Goal: Task Accomplishment & Management: Use online tool/utility

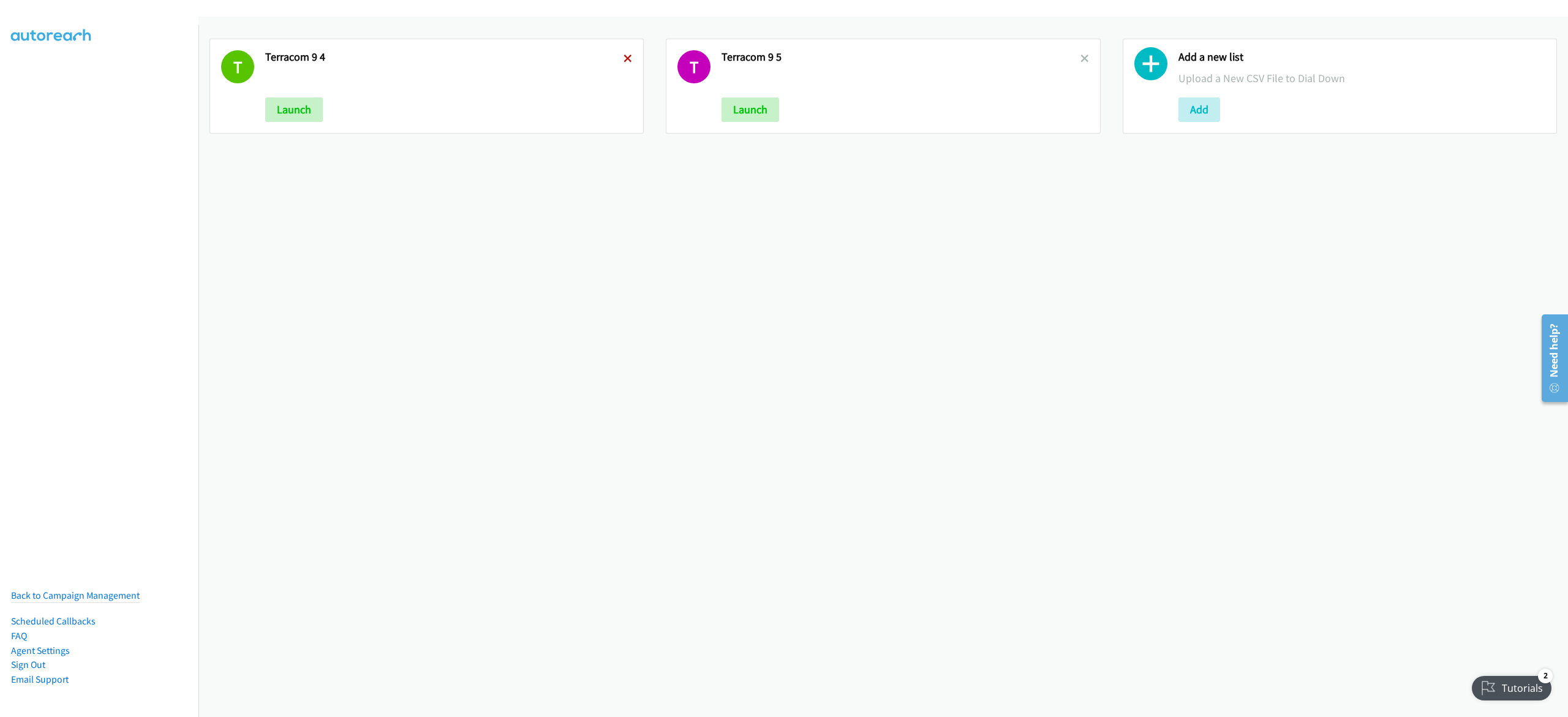
click at [624, 55] on icon at bounding box center [628, 59] width 8 height 8
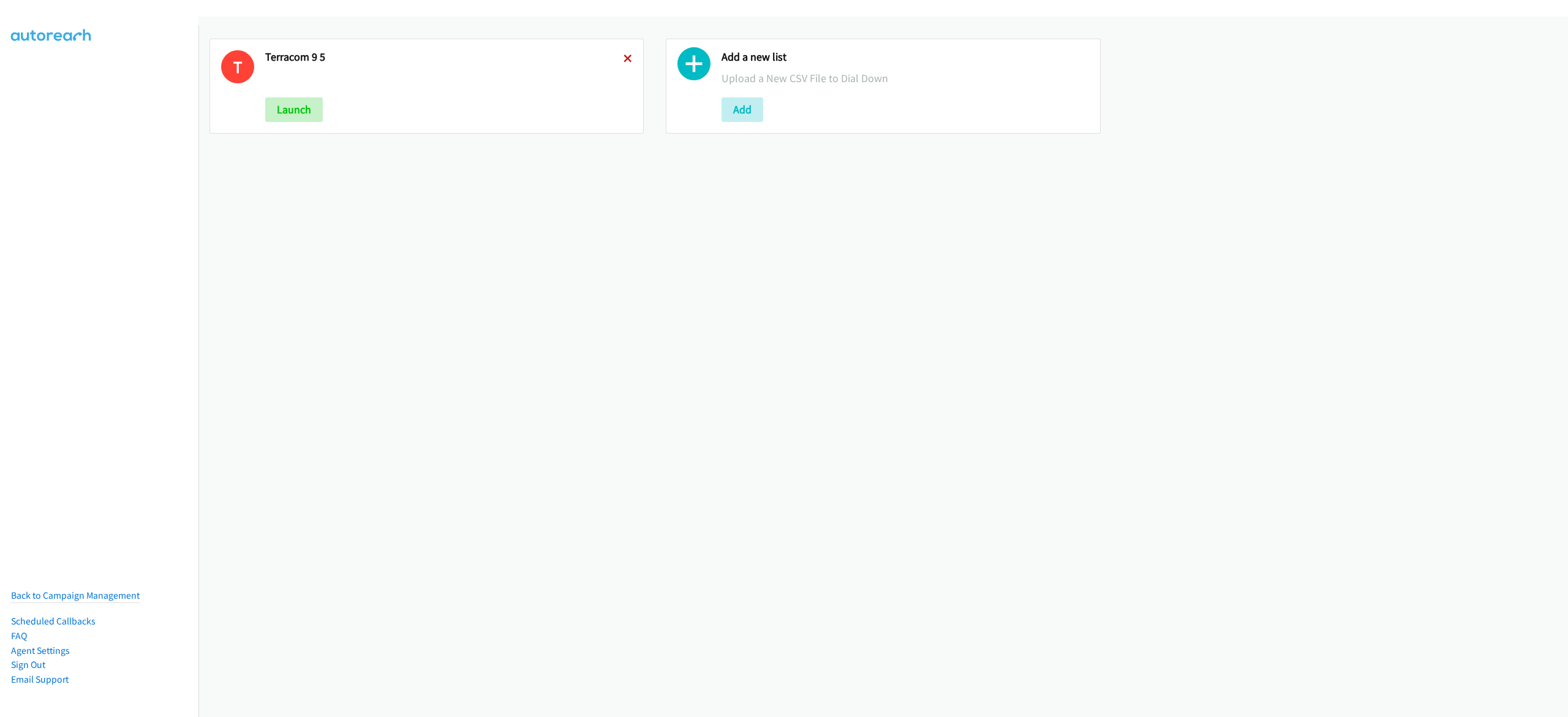
click at [624, 55] on icon at bounding box center [628, 59] width 8 height 8
click at [268, 101] on button "Add" at bounding box center [286, 110] width 41 height 25
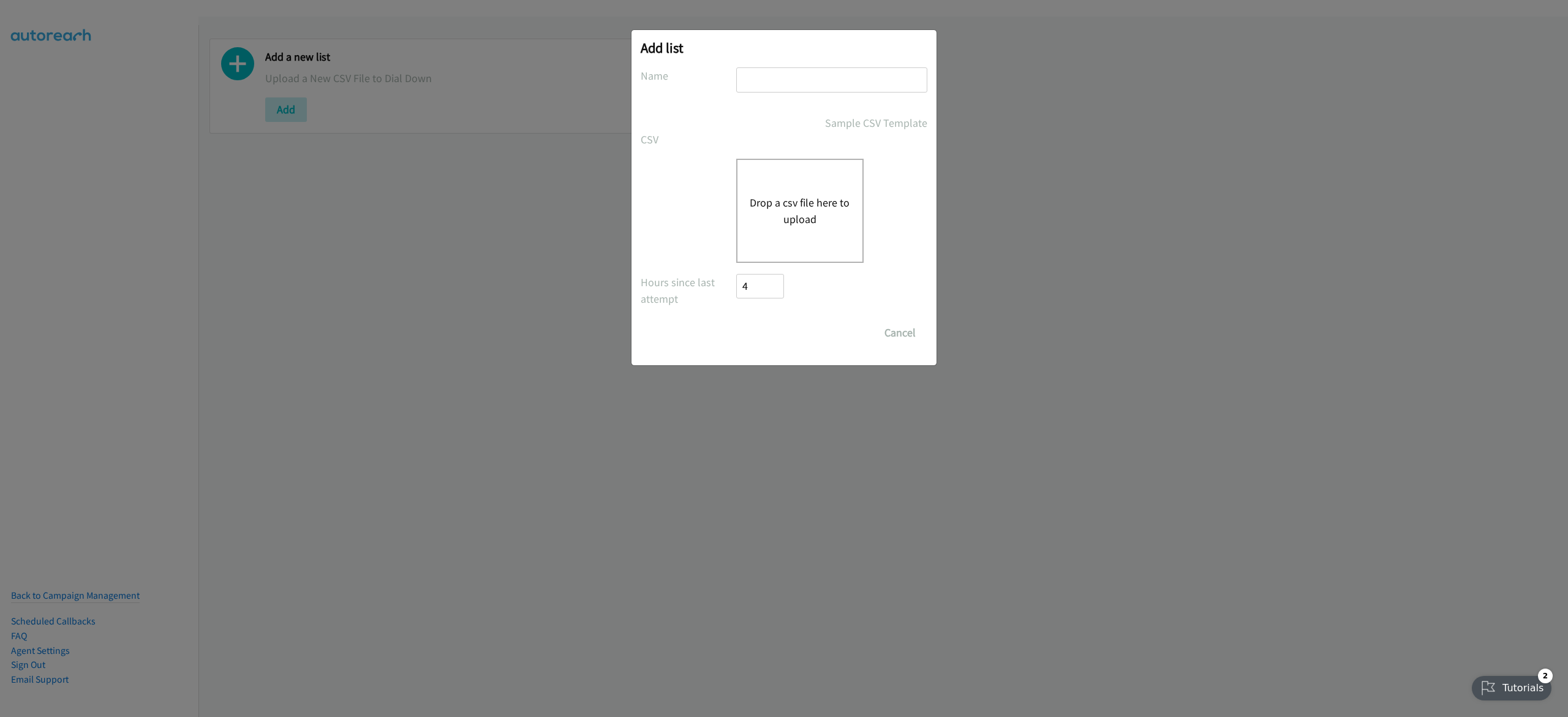
click at [795, 84] on input "text" at bounding box center [832, 80] width 191 height 25
type input "terra 9-8"
click at [825, 193] on div "Drop a csv file here to upload" at bounding box center [799, 211] width 127 height 104
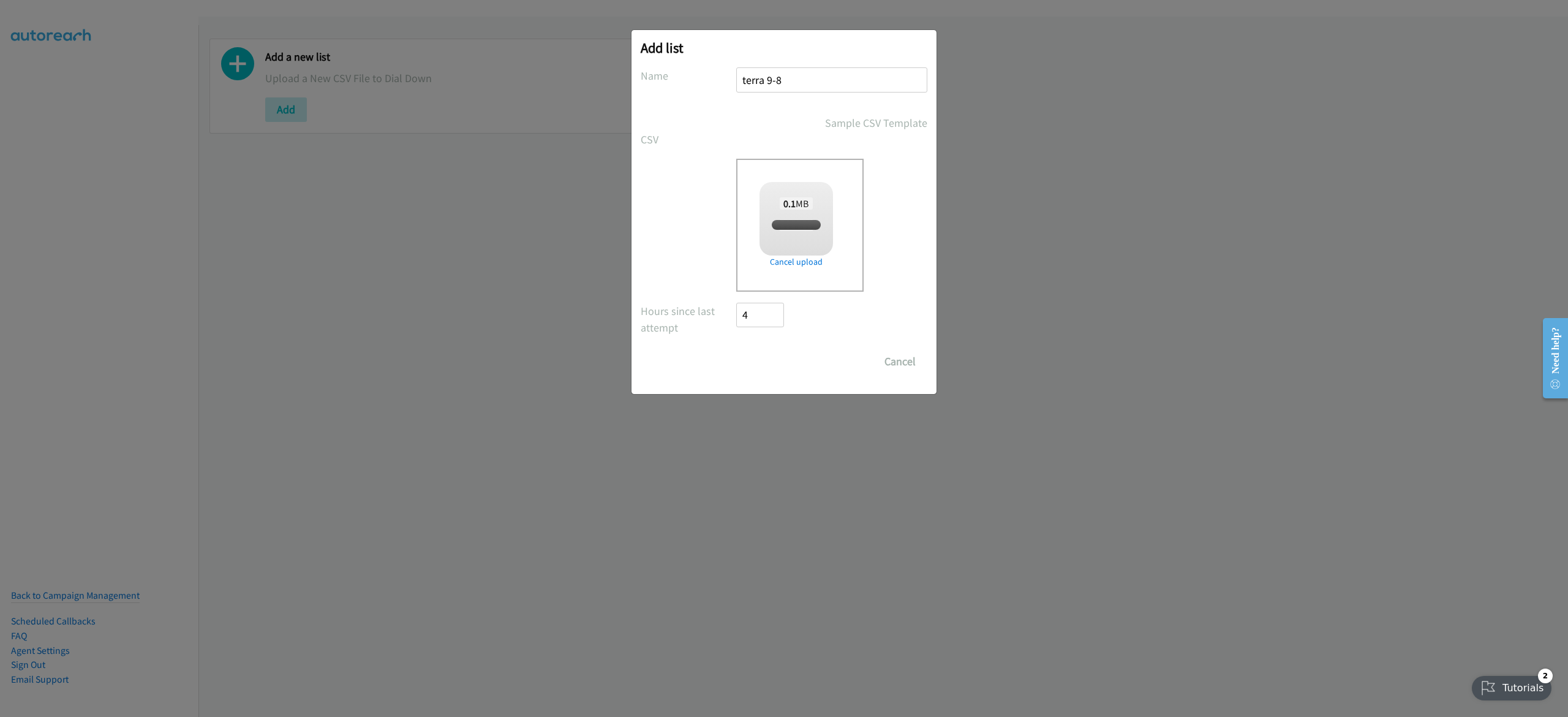
checkbox input "true"
click at [750, 366] on input "Save List" at bounding box center [769, 361] width 65 height 25
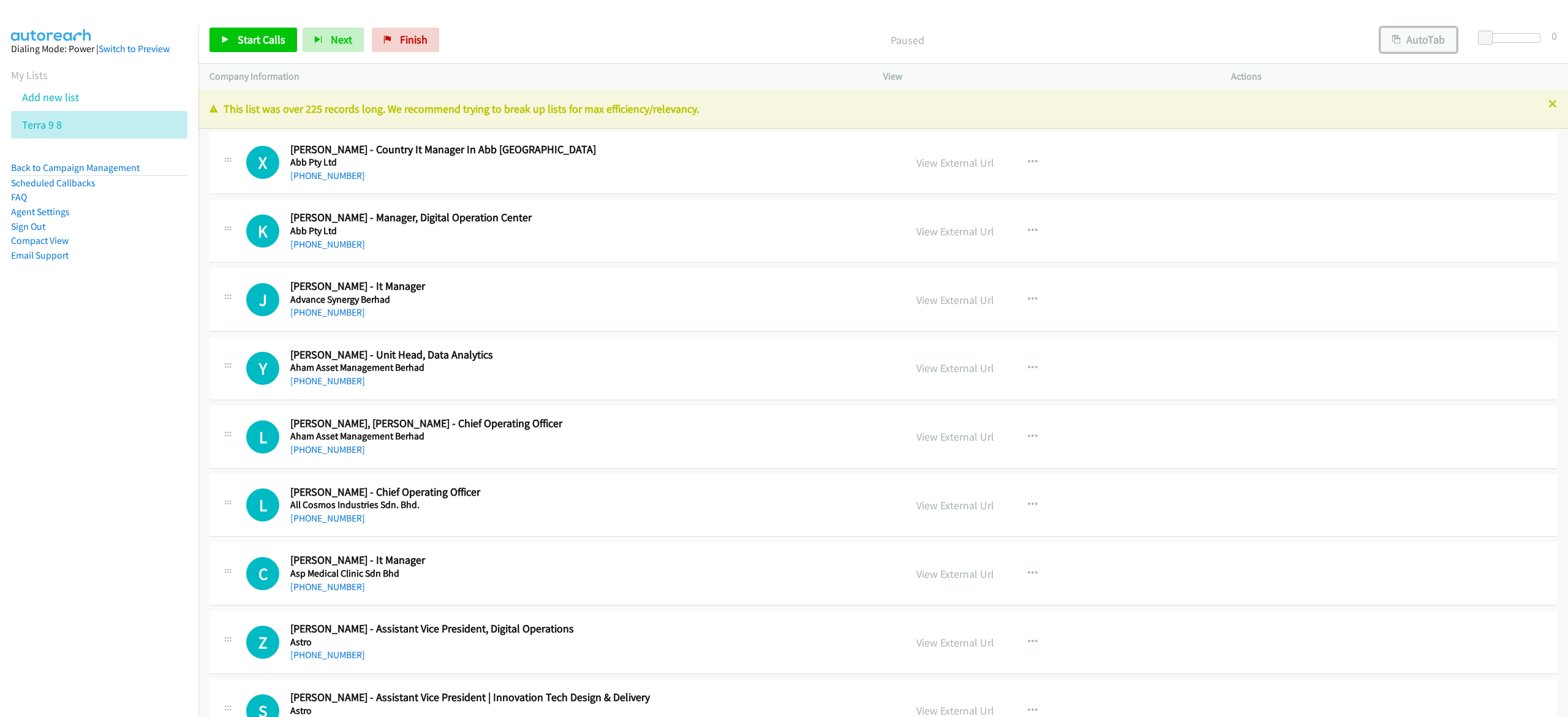
click at [1399, 36] on icon "button" at bounding box center [1397, 40] width 8 height 8
click at [260, 41] on span "Start Calls" at bounding box center [261, 39] width 48 height 14
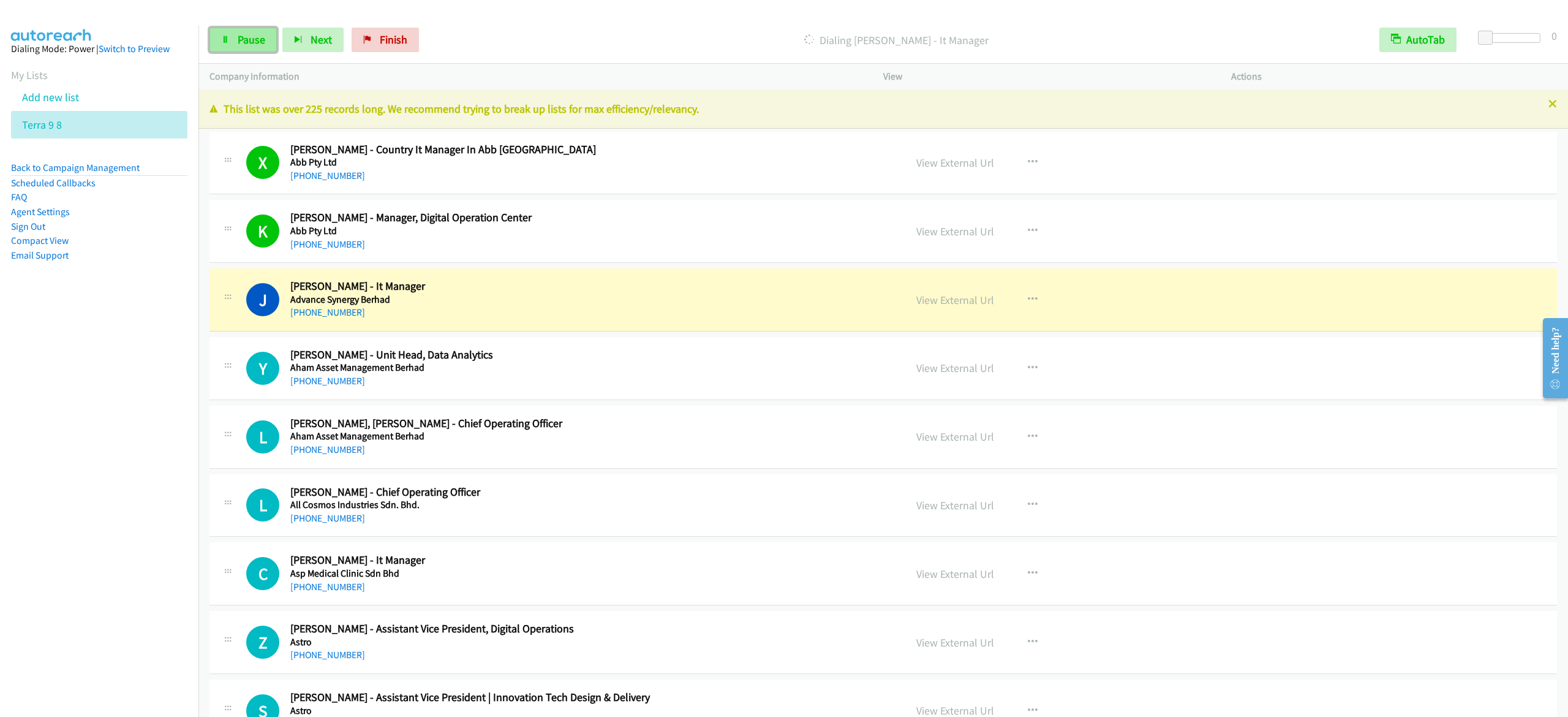
click at [235, 34] on link "Pause" at bounding box center [243, 39] width 67 height 25
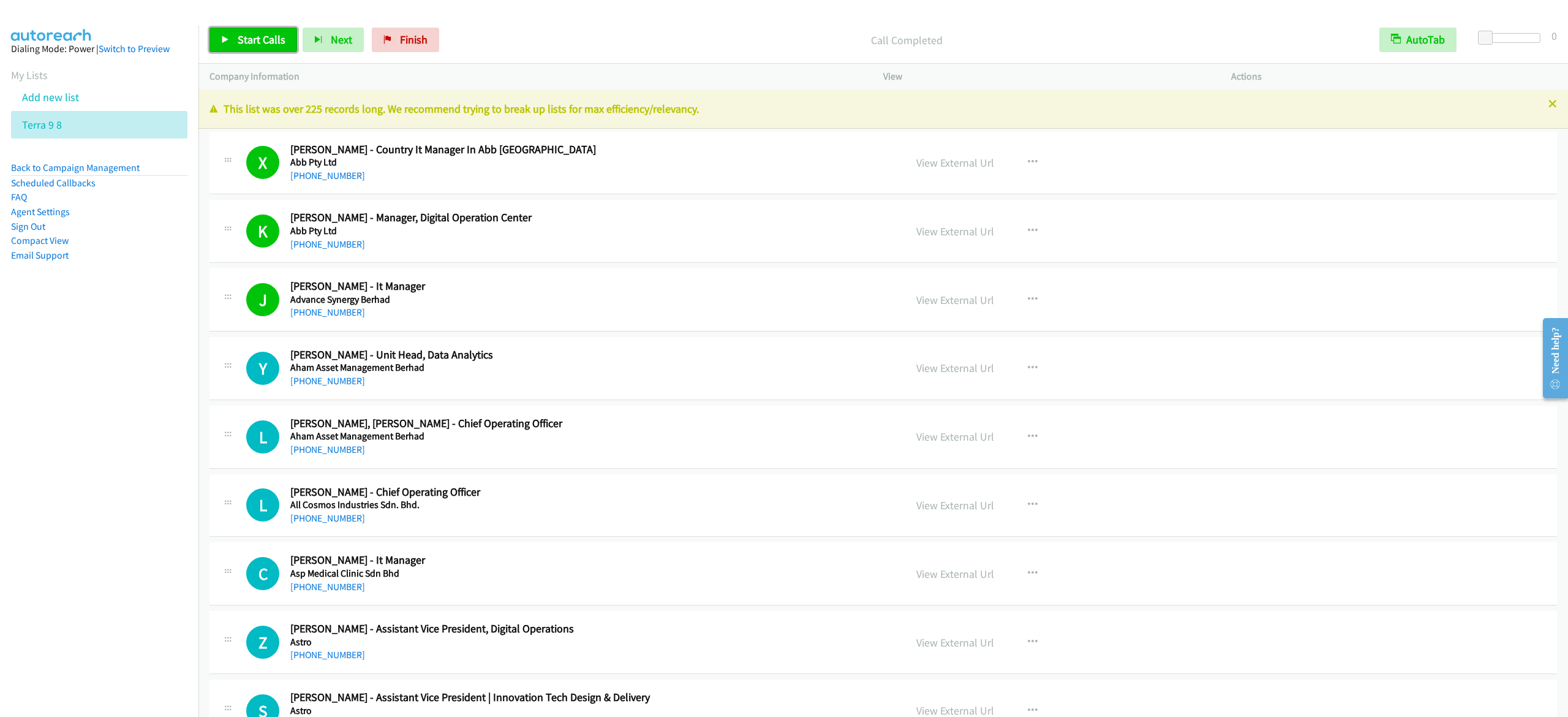
click at [272, 46] on link "Start Calls" at bounding box center [253, 39] width 88 height 25
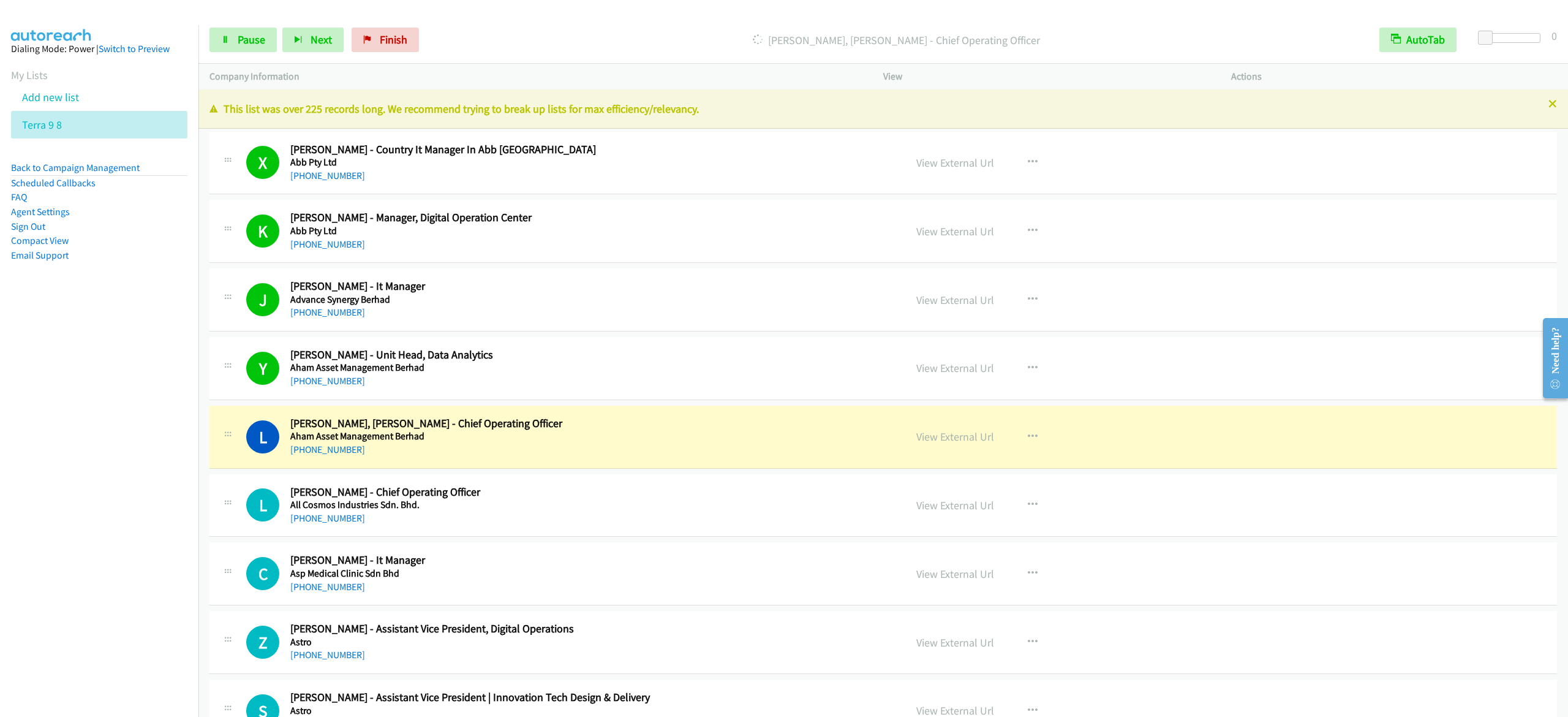
drag, startPoint x: 170, startPoint y: 290, endPoint x: 313, endPoint y: 2, distance: 321.5
click at [169, 290] on aside "Dialing Mode: Power | Switch to Preview My Lists Add new list Terra 9 8 Back to…" at bounding box center [99, 172] width 198 height 293
click at [251, 32] on link "Pause" at bounding box center [243, 39] width 67 height 25
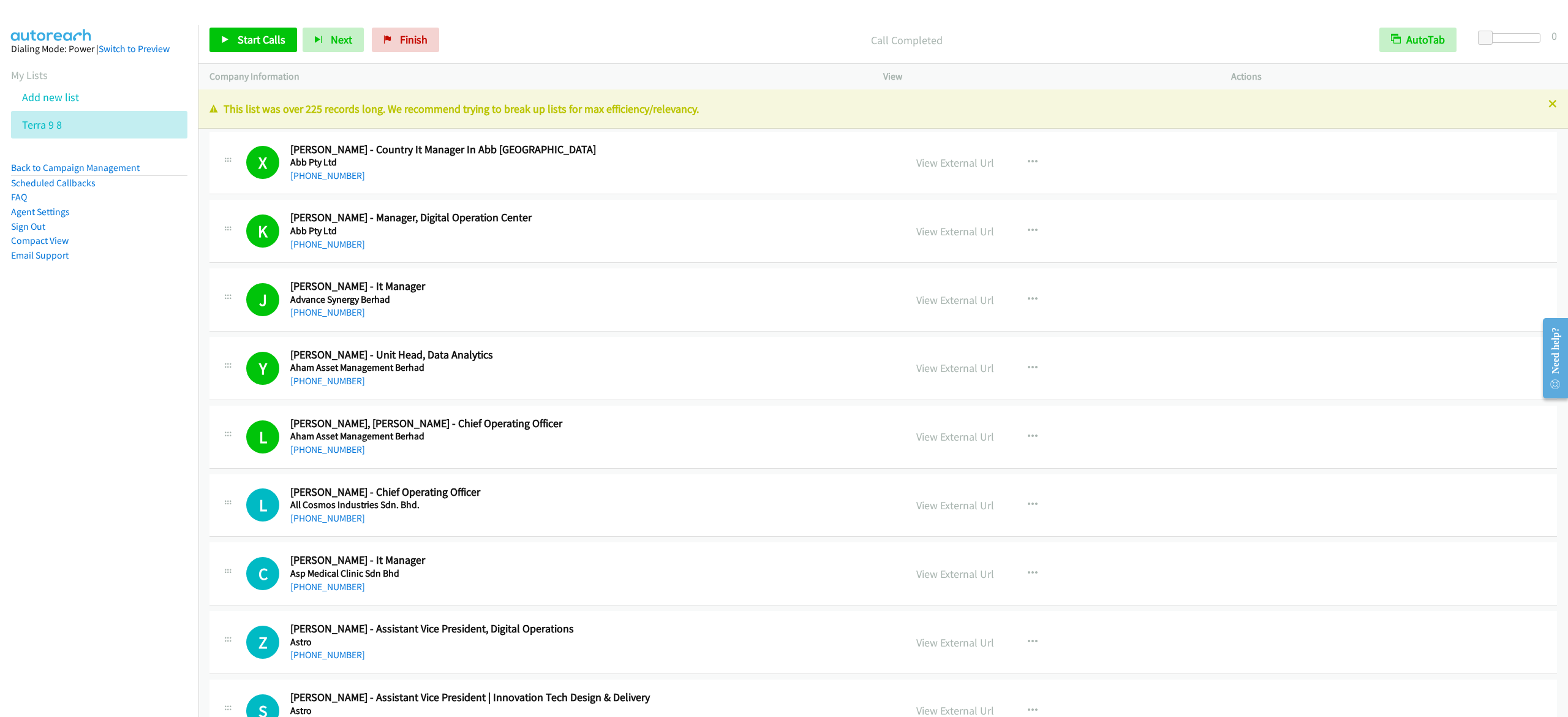
click at [523, 34] on p "Call Completed" at bounding box center [906, 40] width 901 height 17
click at [259, 39] on span "Start Calls" at bounding box center [261, 39] width 48 height 14
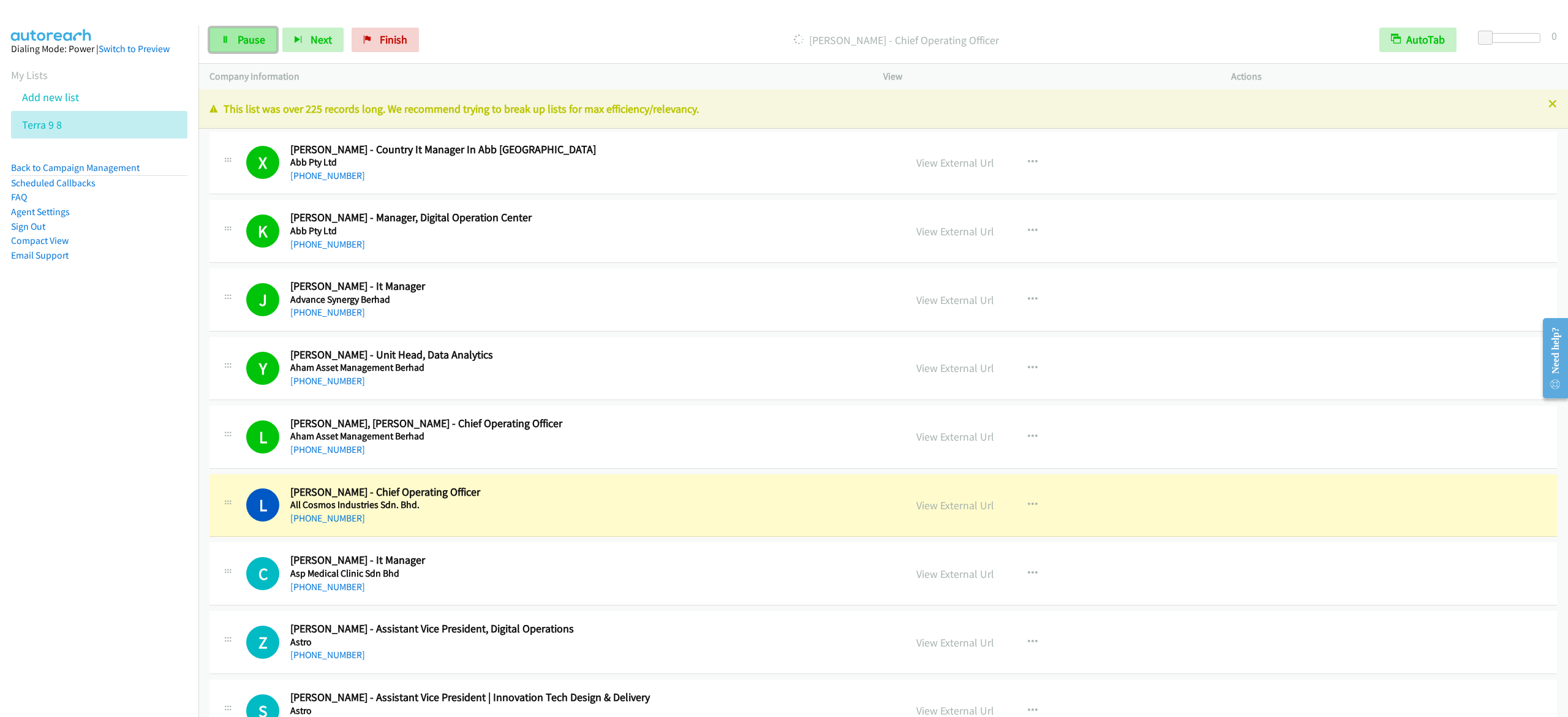
click at [259, 46] on span "Pause" at bounding box center [251, 39] width 27 height 14
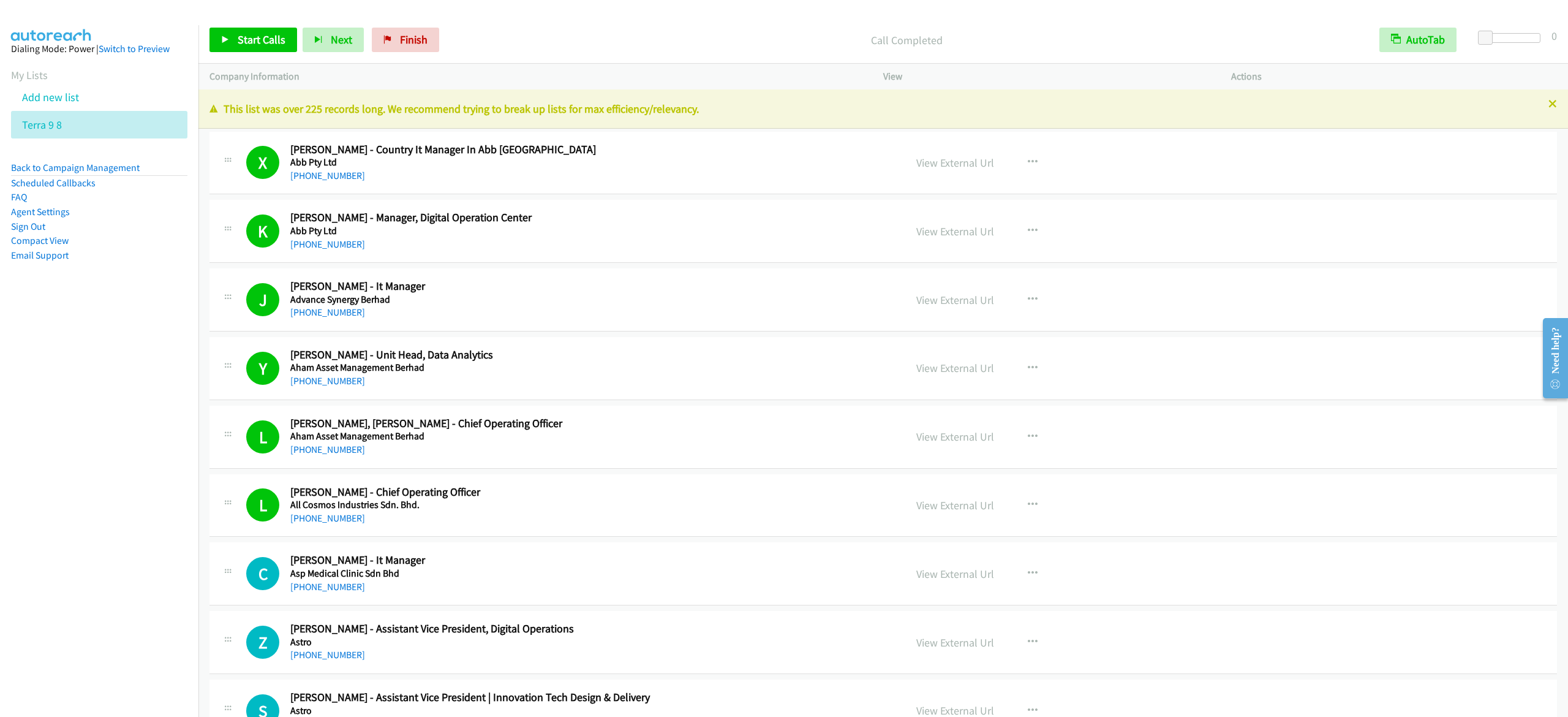
click at [140, 418] on nav "Dialing Mode: Power | Switch to Preview My Lists Add new list Terra 9 8 Back to…" at bounding box center [99, 384] width 199 height 717
click at [282, 39] on span "Start Calls" at bounding box center [261, 39] width 48 height 14
drag, startPoint x: 243, startPoint y: 36, endPoint x: 257, endPoint y: 38, distance: 14.1
click at [244, 36] on span "Pause" at bounding box center [251, 39] width 27 height 14
click at [753, 43] on p "Call Completed" at bounding box center [906, 40] width 901 height 17
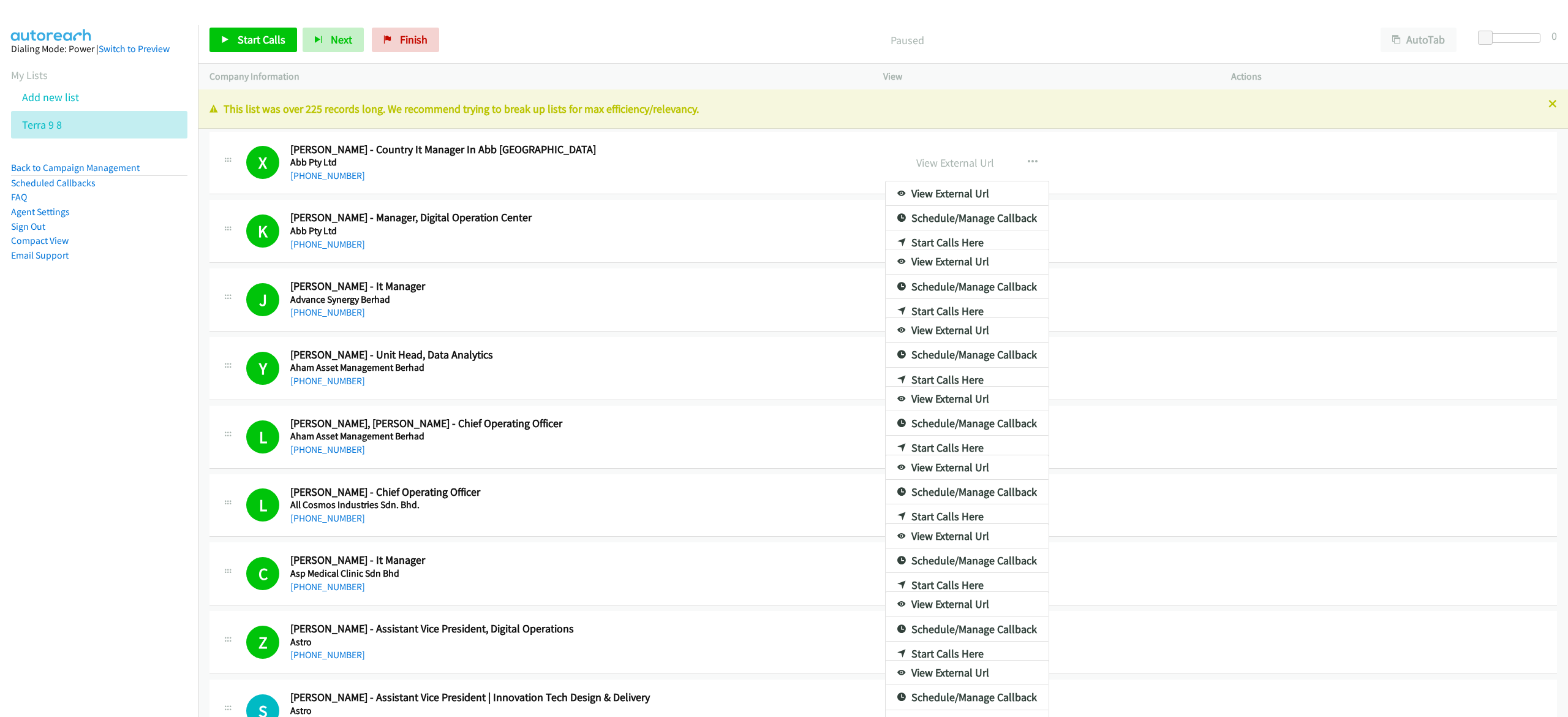
click at [1418, 0] on div "Start Calls Pause Next Finish Paused AutoTab AutoTab 0 Company Information Info…" at bounding box center [784, 0] width 1568 height 0
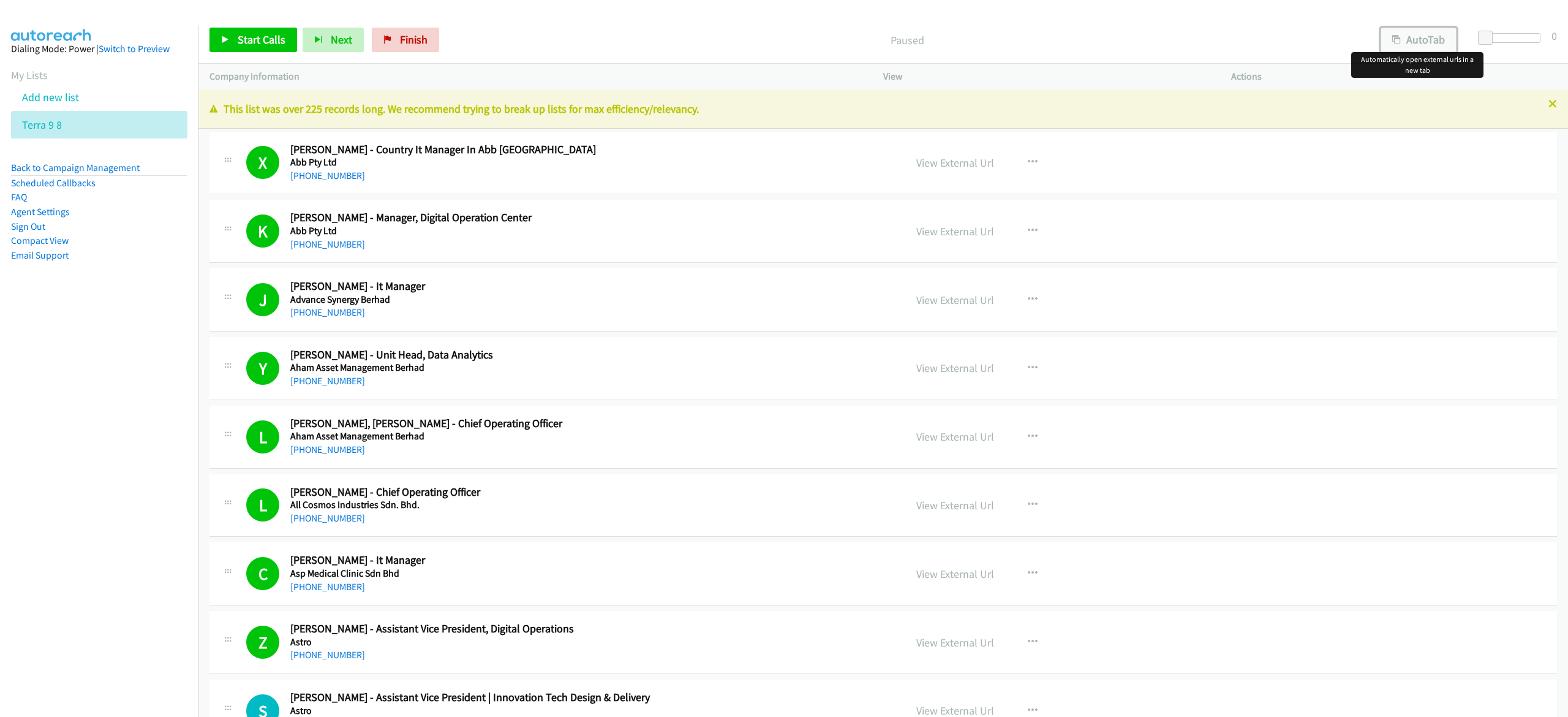
click at [1418, 36] on button "AutoTab" at bounding box center [1418, 39] width 76 height 25
click at [235, 38] on link "Start Calls" at bounding box center [253, 39] width 88 height 25
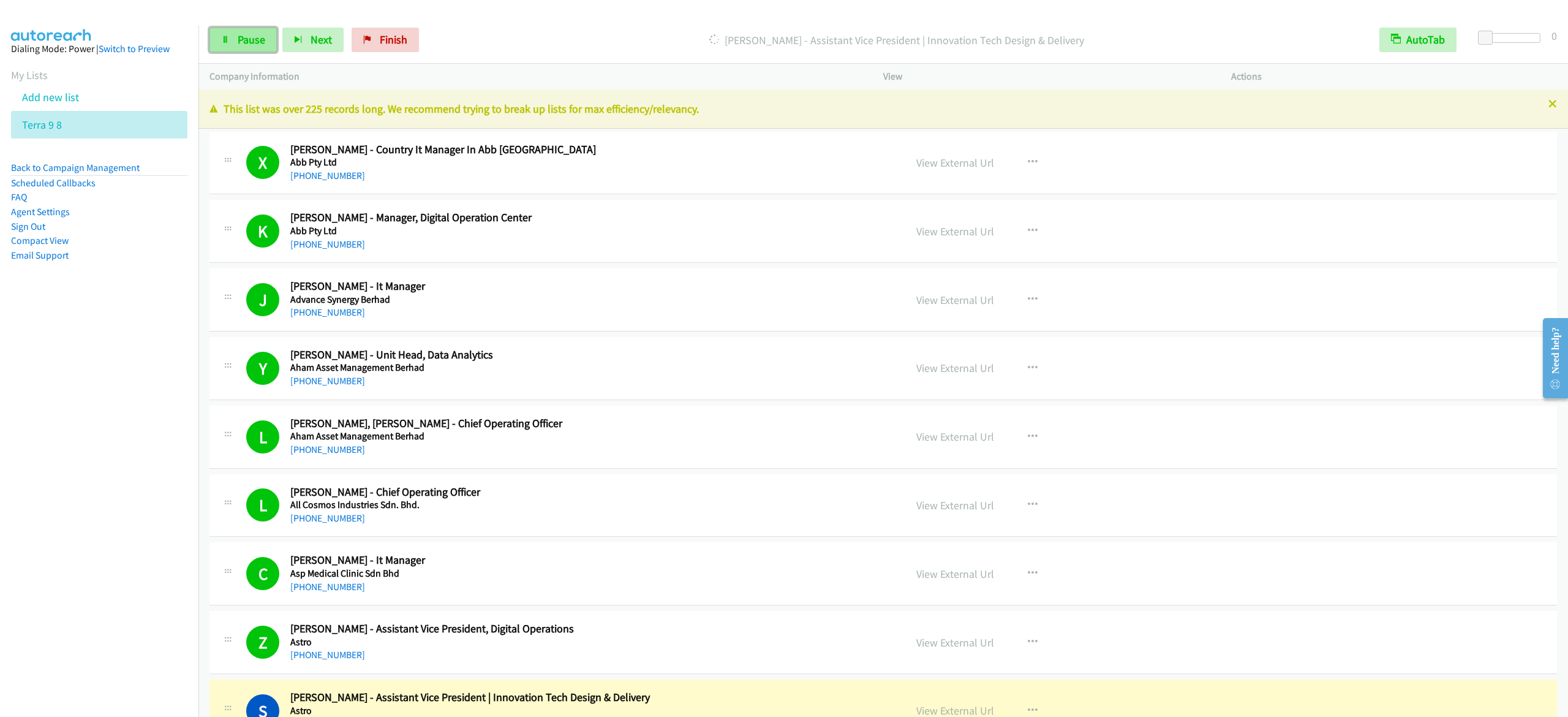
click at [268, 46] on link "Pause" at bounding box center [243, 39] width 67 height 25
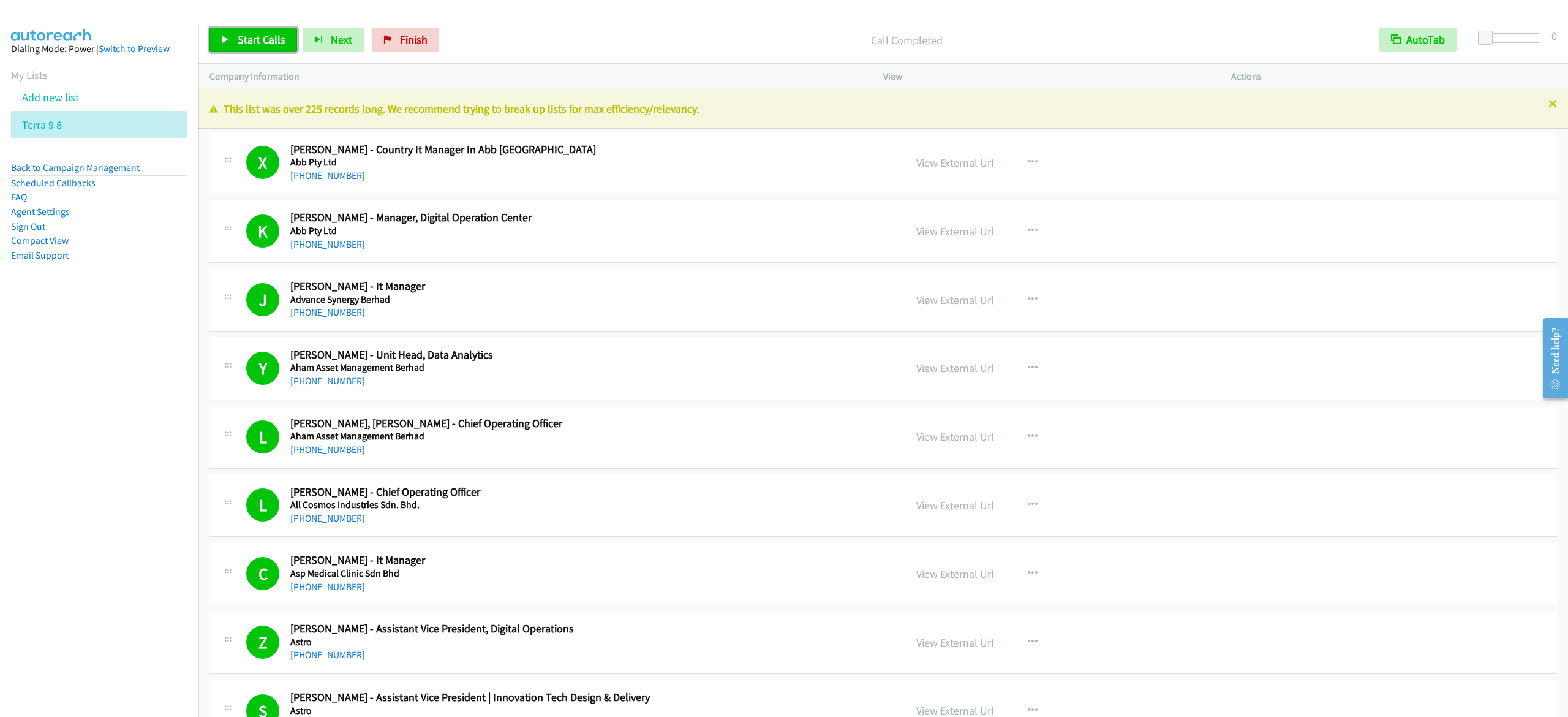
click at [229, 43] on icon at bounding box center [226, 40] width 8 height 8
click at [228, 44] on link "Pause" at bounding box center [243, 39] width 67 height 25
click at [270, 44] on span "Start Calls" at bounding box center [261, 39] width 48 height 14
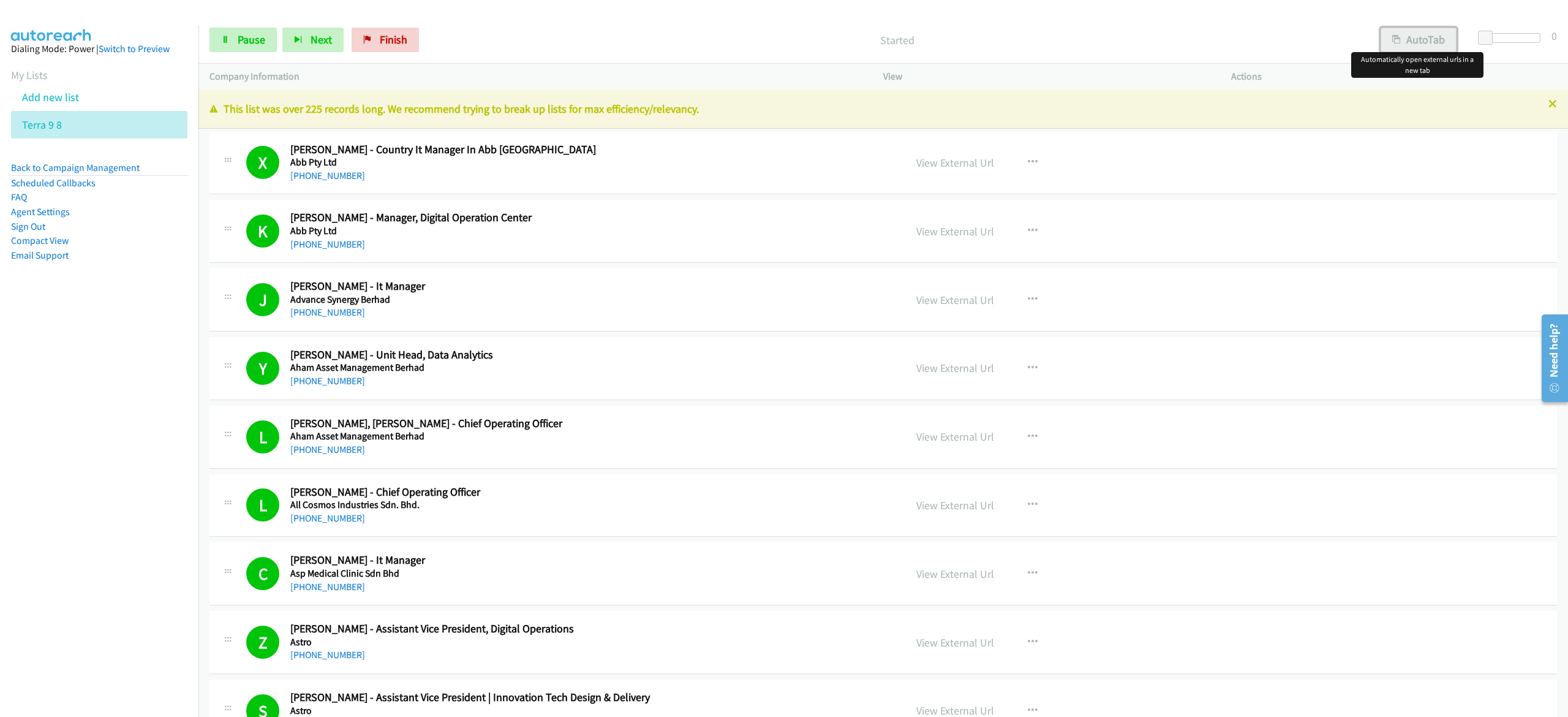
click at [1425, 41] on button "AutoTab" at bounding box center [1418, 39] width 76 height 25
click at [226, 44] on icon at bounding box center [226, 40] width 8 height 8
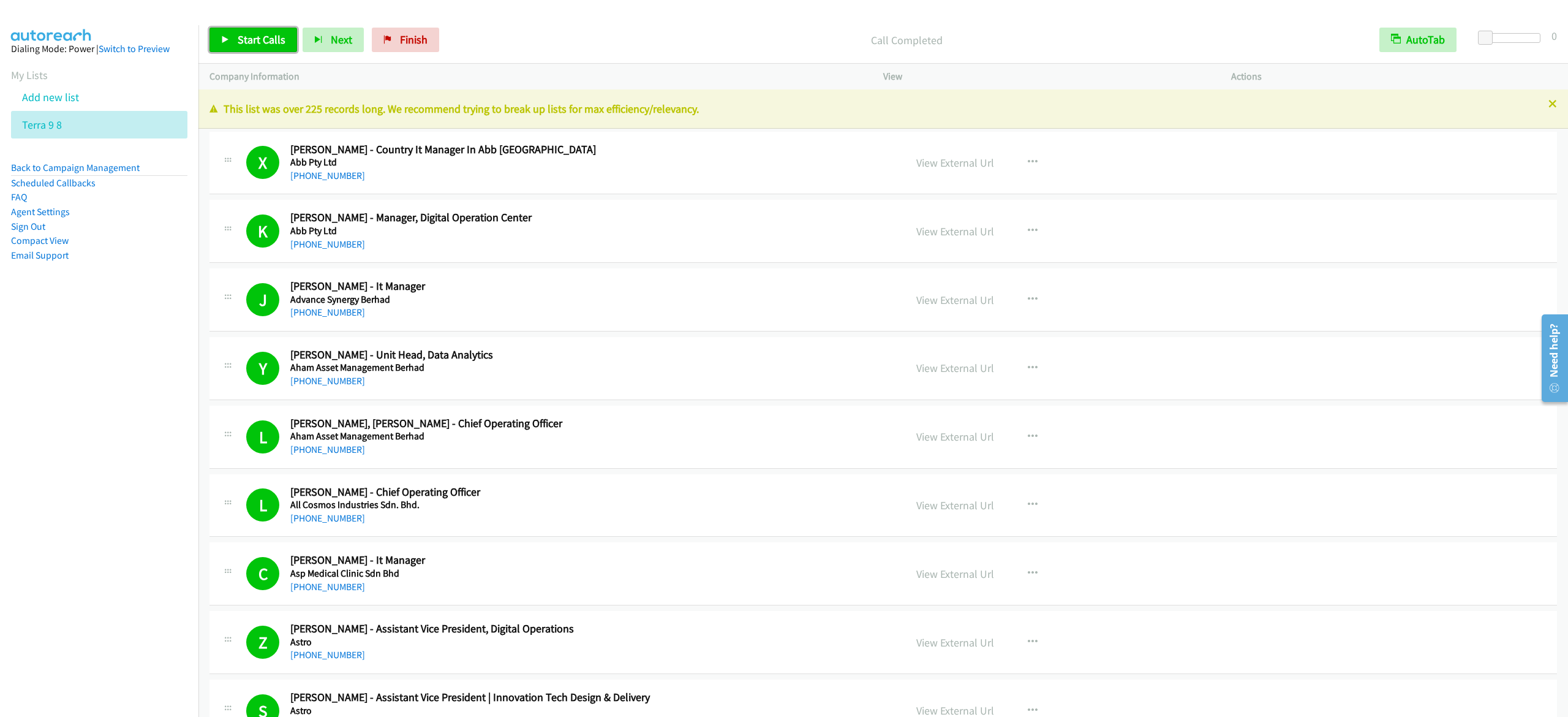
click at [261, 37] on span "Start Calls" at bounding box center [261, 39] width 48 height 14
click at [230, 41] on link "Pause" at bounding box center [243, 39] width 67 height 25
click at [255, 41] on span "Start Calls" at bounding box center [261, 39] width 48 height 14
click at [251, 38] on span "Pause" at bounding box center [251, 39] width 27 height 14
click at [273, 36] on span "Start Calls" at bounding box center [261, 39] width 48 height 14
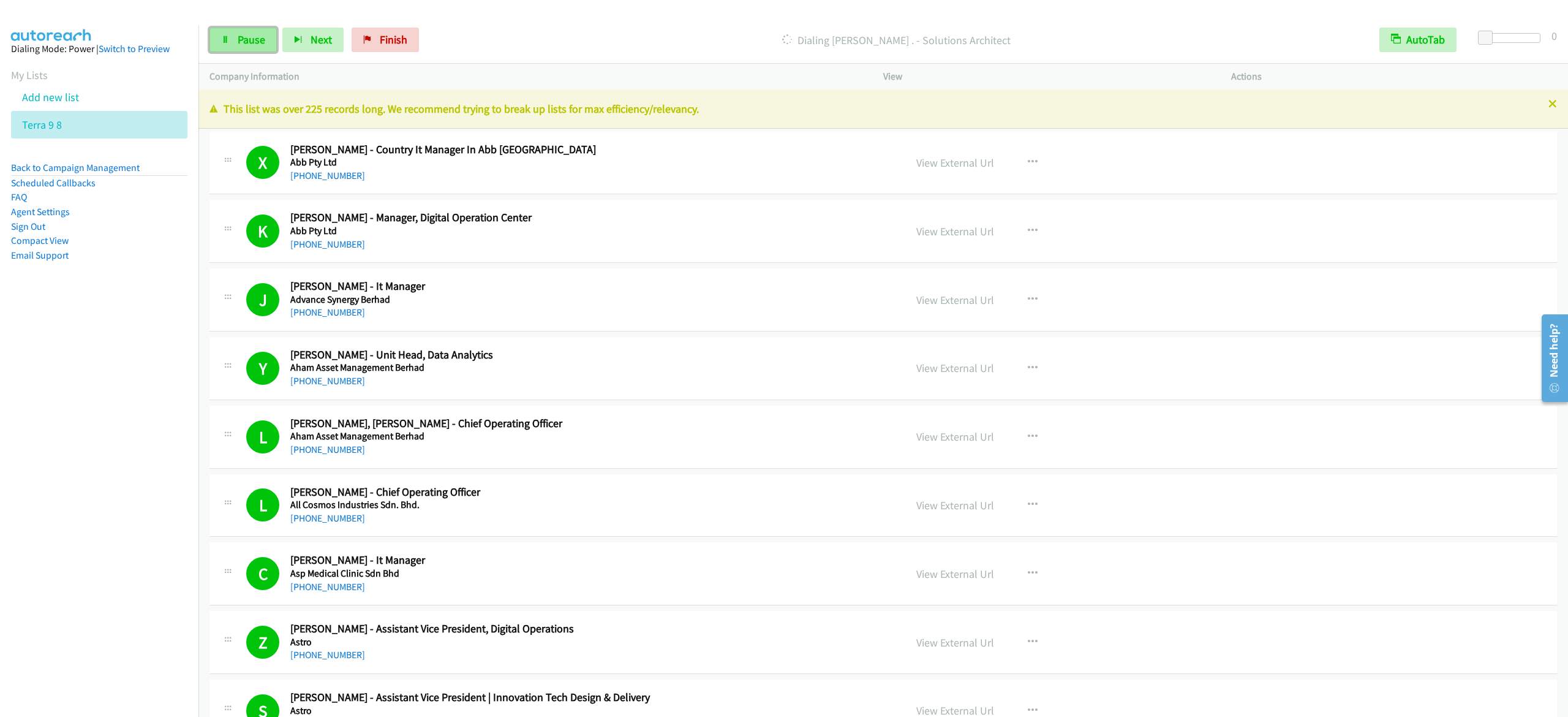
click at [222, 46] on link "Pause" at bounding box center [243, 39] width 67 height 25
click at [247, 34] on span "Start Calls" at bounding box center [261, 39] width 48 height 14
click at [247, 46] on span "Pause" at bounding box center [251, 39] width 27 height 14
click at [266, 41] on span "Start Calls" at bounding box center [261, 39] width 48 height 14
click at [216, 41] on link "Pause" at bounding box center [243, 39] width 67 height 25
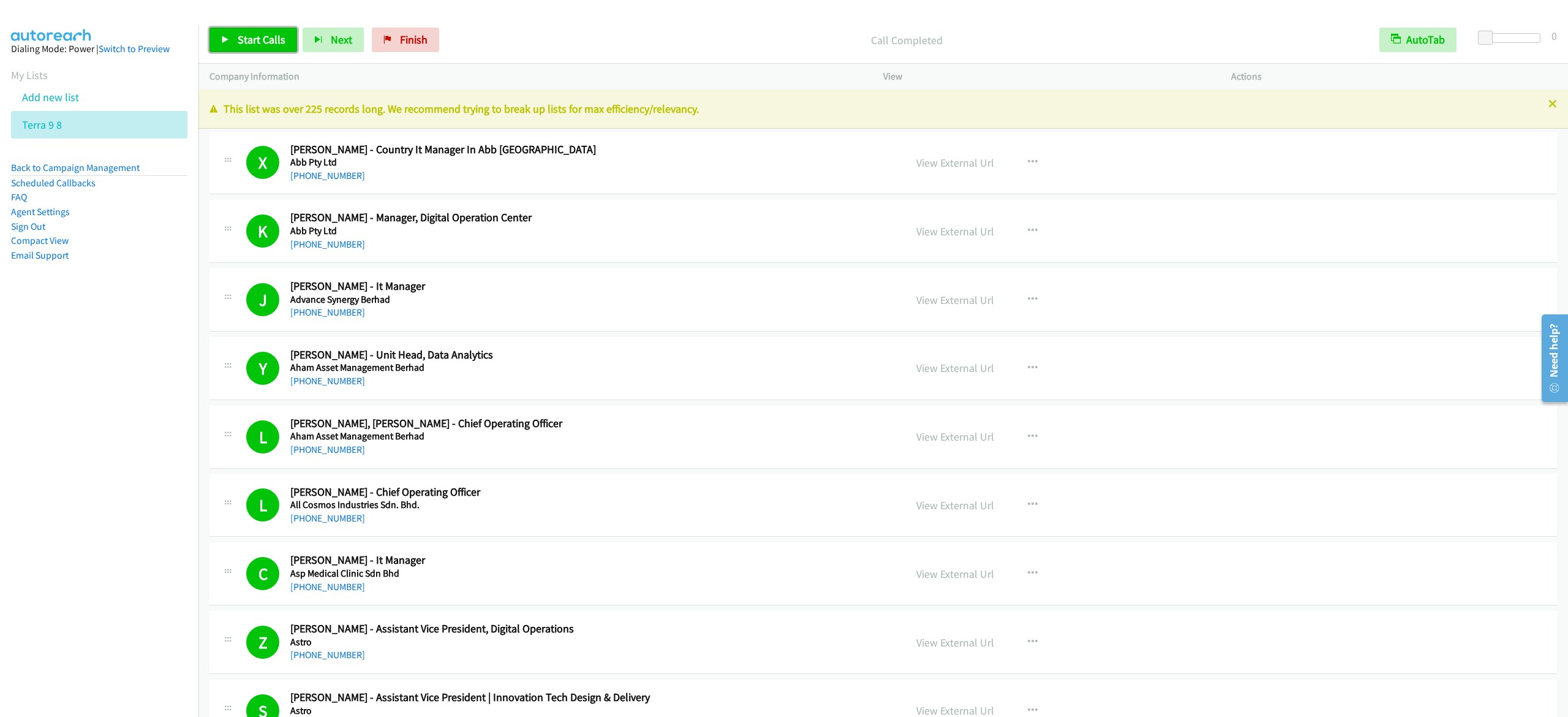
click at [285, 37] on link "Start Calls" at bounding box center [253, 39] width 88 height 25
click at [251, 39] on span "Pause" at bounding box center [251, 39] width 27 height 14
click at [259, 36] on span "Start Calls" at bounding box center [261, 39] width 48 height 14
click at [252, 49] on link "Pause" at bounding box center [243, 39] width 67 height 25
click at [236, 36] on link "Start Calls" at bounding box center [253, 39] width 88 height 25
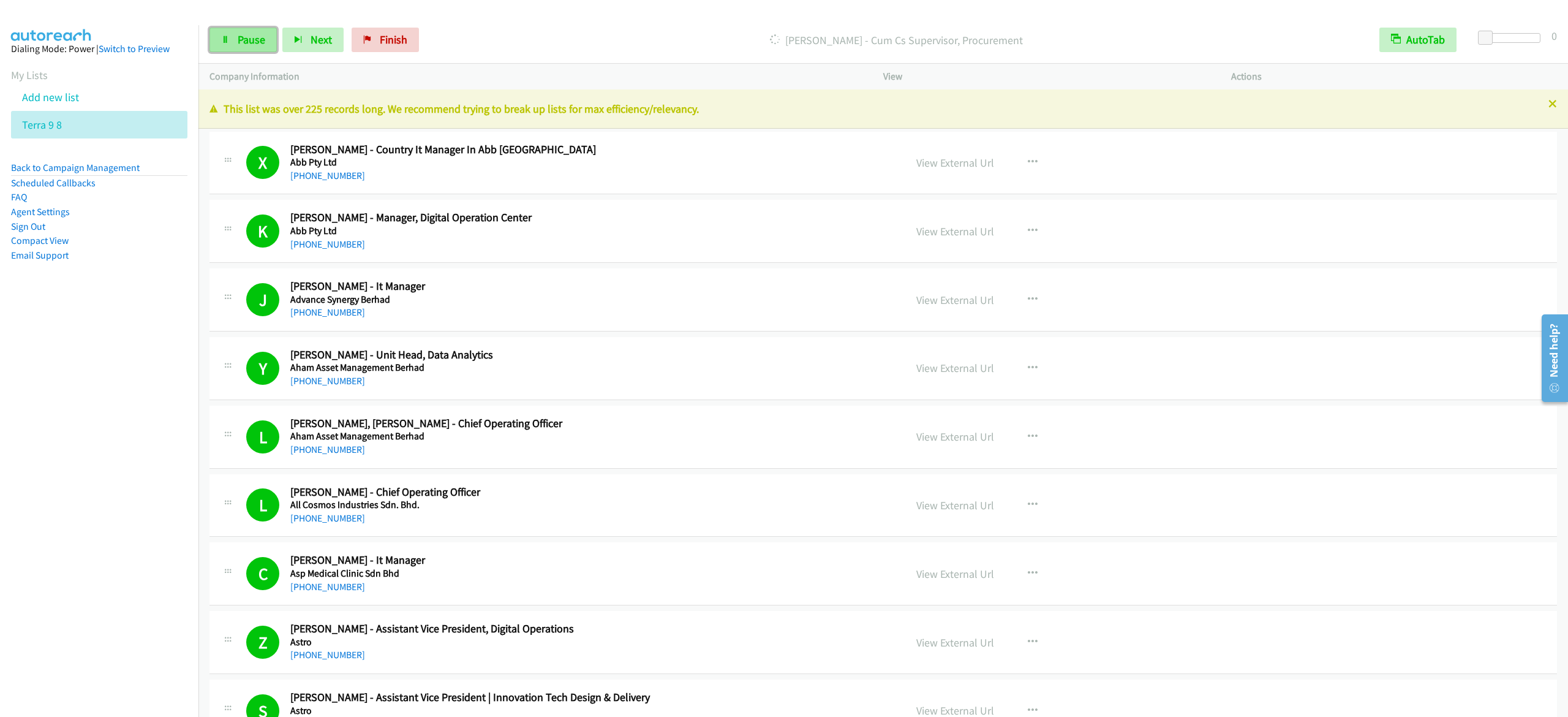
click at [249, 34] on span "Pause" at bounding box center [251, 39] width 27 height 14
click at [265, 49] on link "Start Calls" at bounding box center [253, 39] width 88 height 25
click at [248, 32] on link "Pause" at bounding box center [243, 39] width 67 height 25
click at [237, 36] on span "Start Calls" at bounding box center [261, 39] width 48 height 14
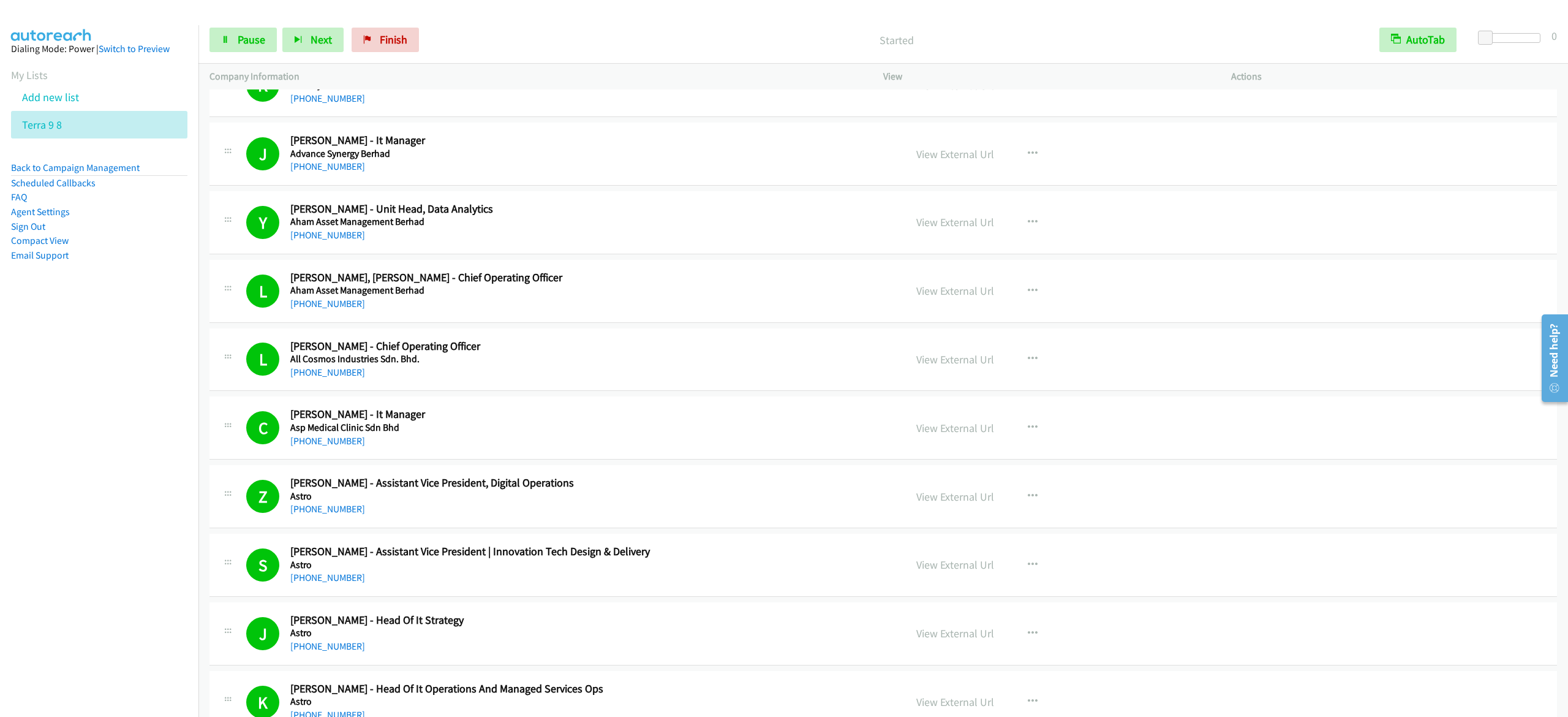
scroll to position [491, 0]
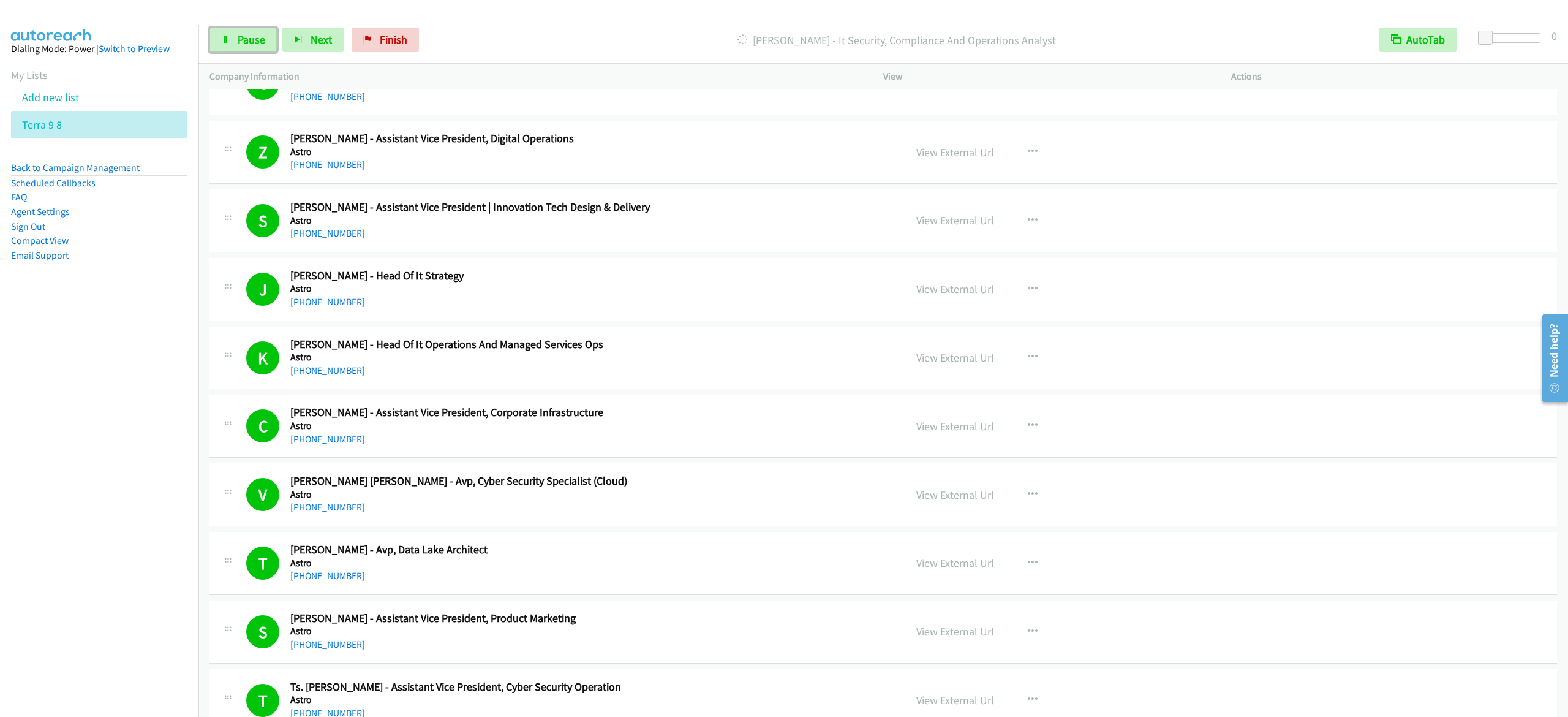
click at [237, 41] on span "Pause" at bounding box center [251, 39] width 27 height 14
click at [282, 44] on span "Start Calls" at bounding box center [261, 39] width 48 height 14
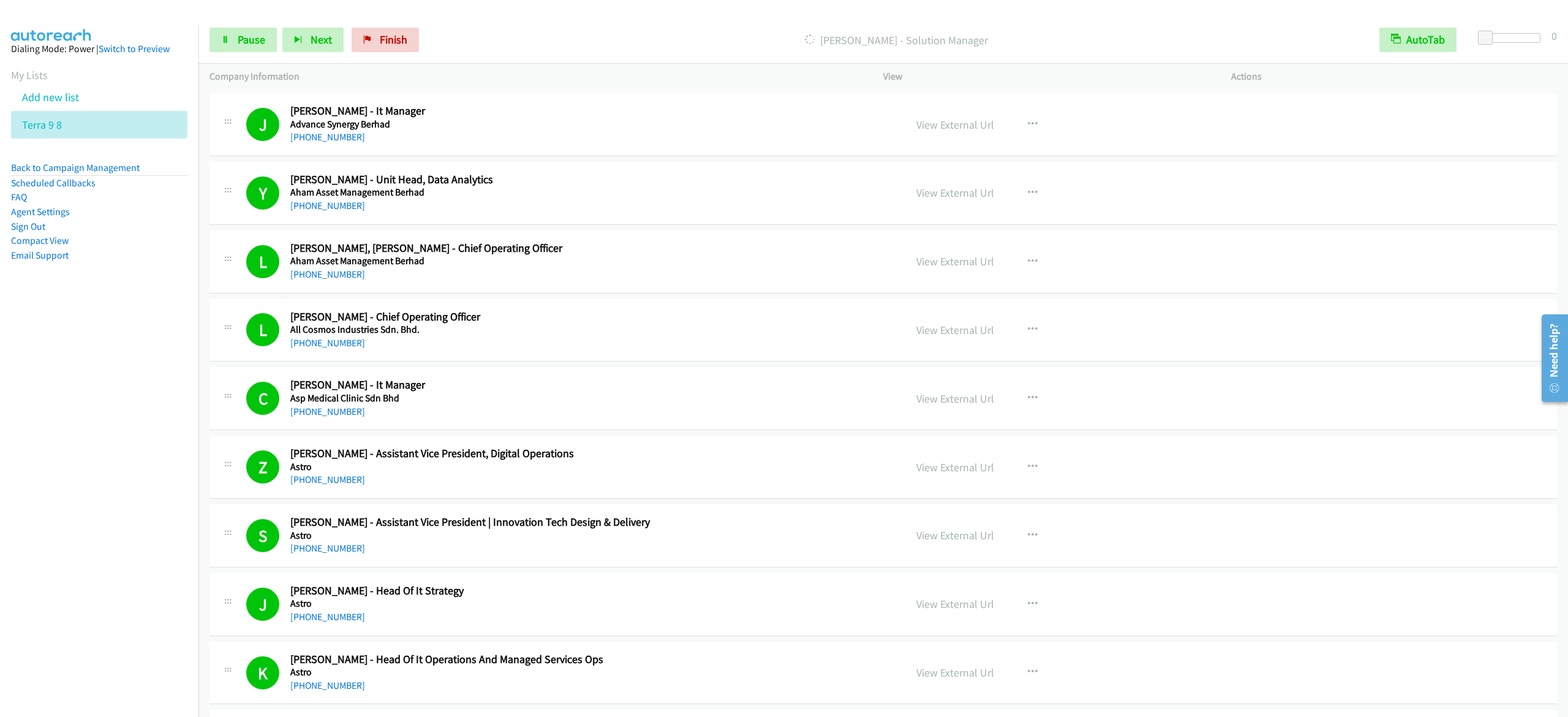
scroll to position [122, 0]
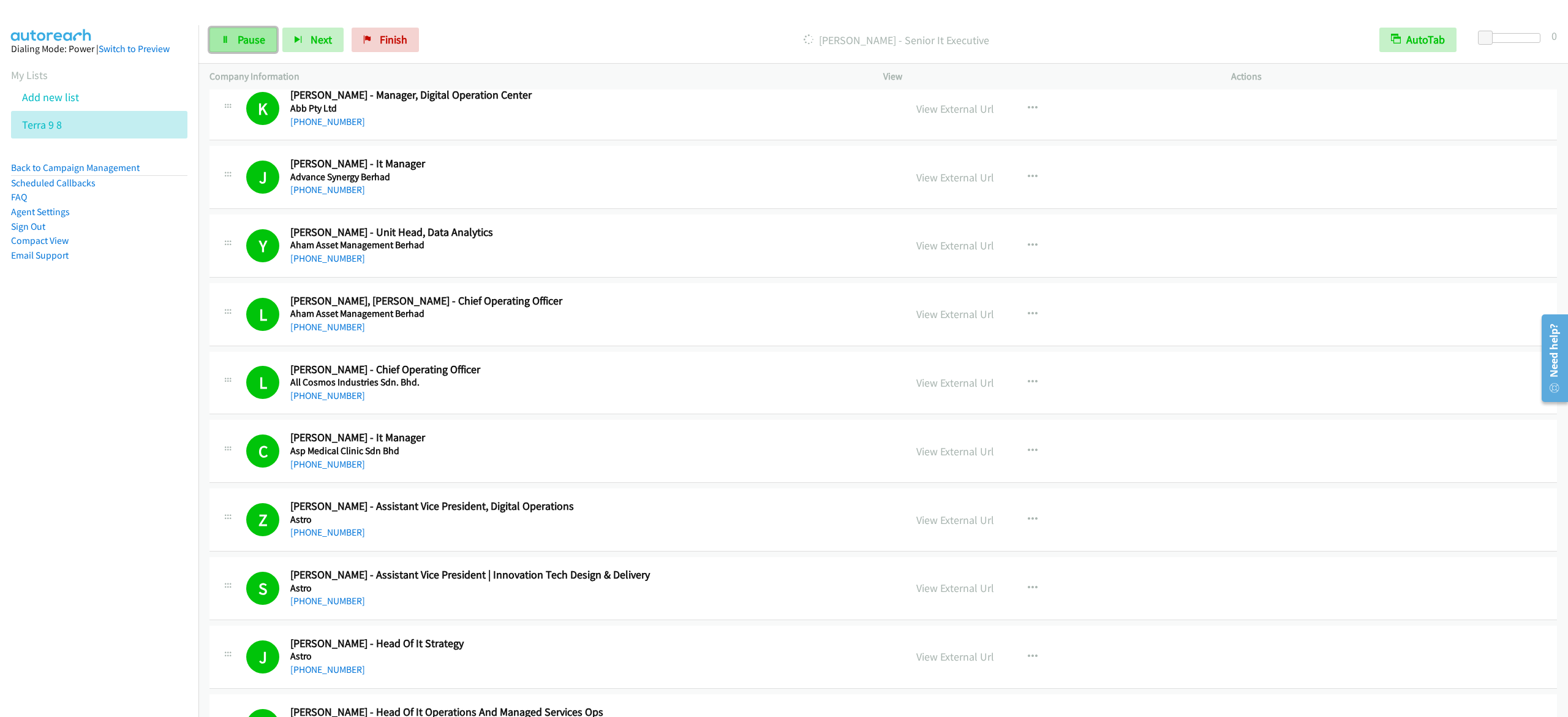
click at [237, 34] on span "Pause" at bounding box center [251, 39] width 27 height 14
click at [242, 46] on span "Start Calls" at bounding box center [261, 39] width 48 height 14
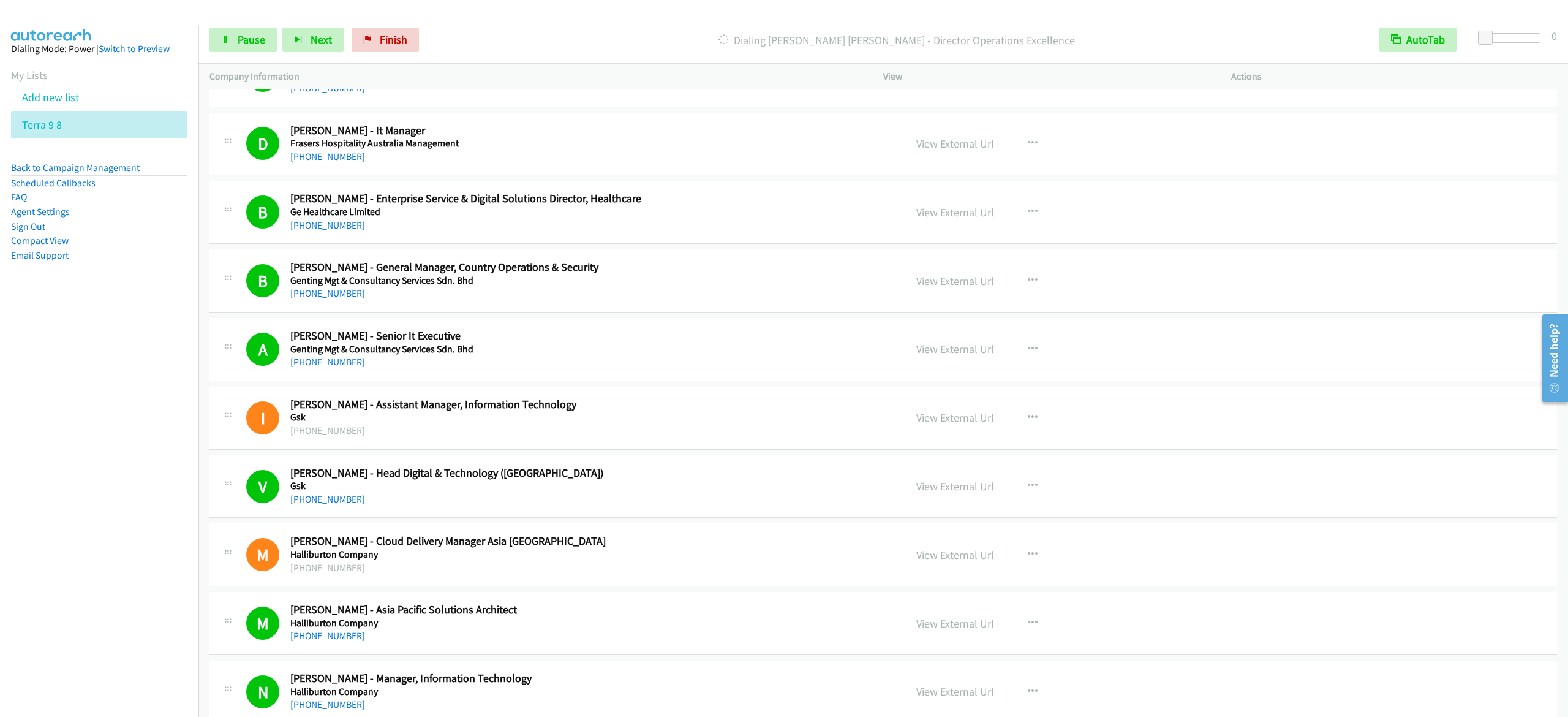
scroll to position [4781, 0]
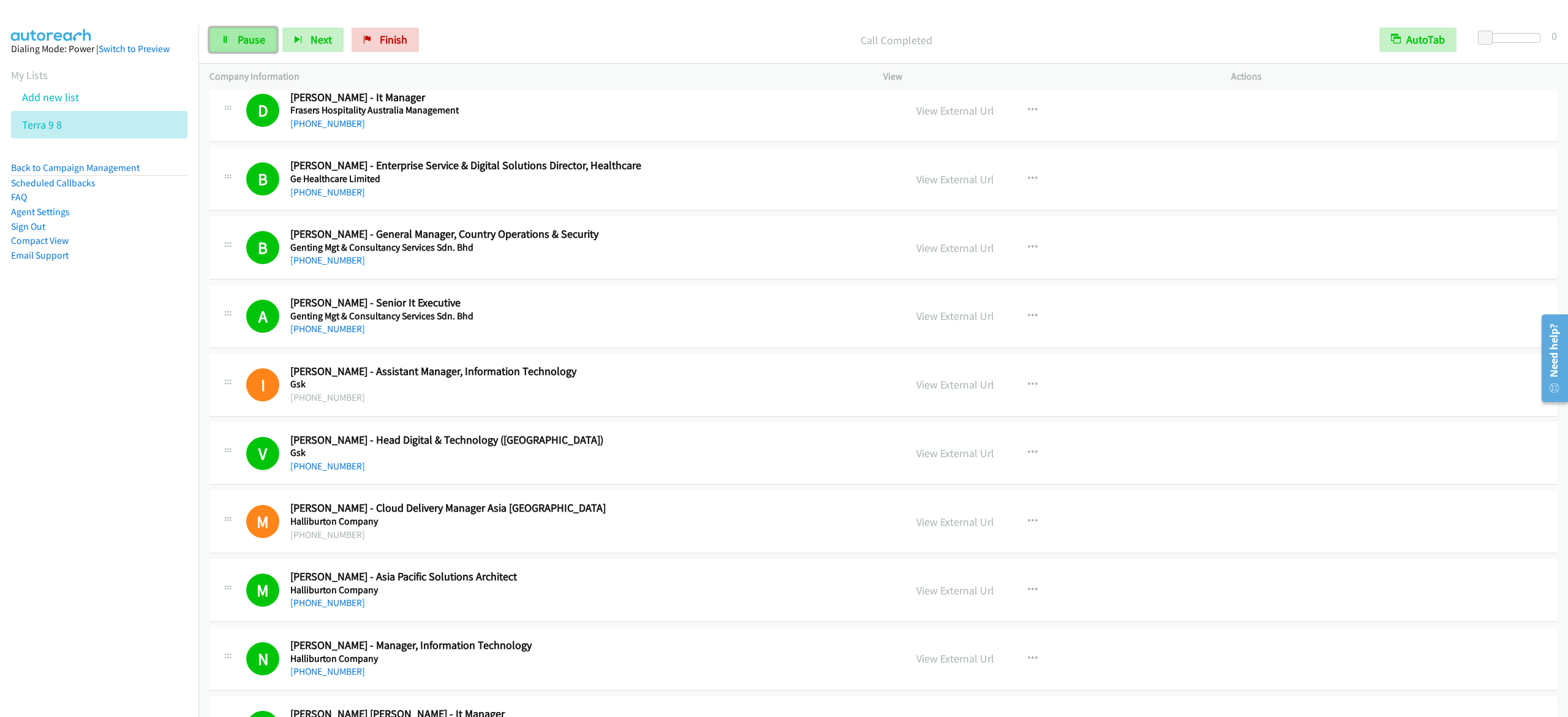
click at [240, 36] on span "Pause" at bounding box center [251, 39] width 27 height 14
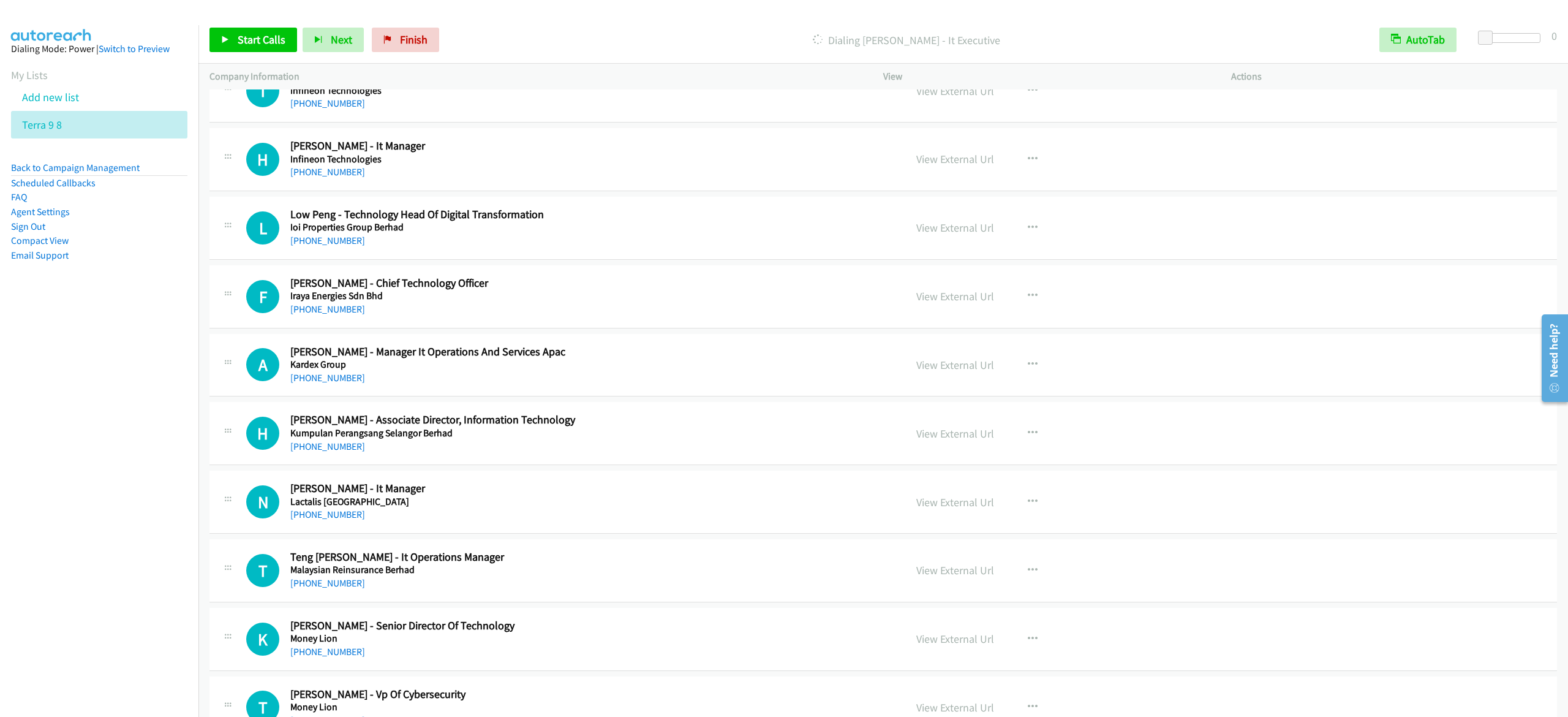
scroll to position [8421, 0]
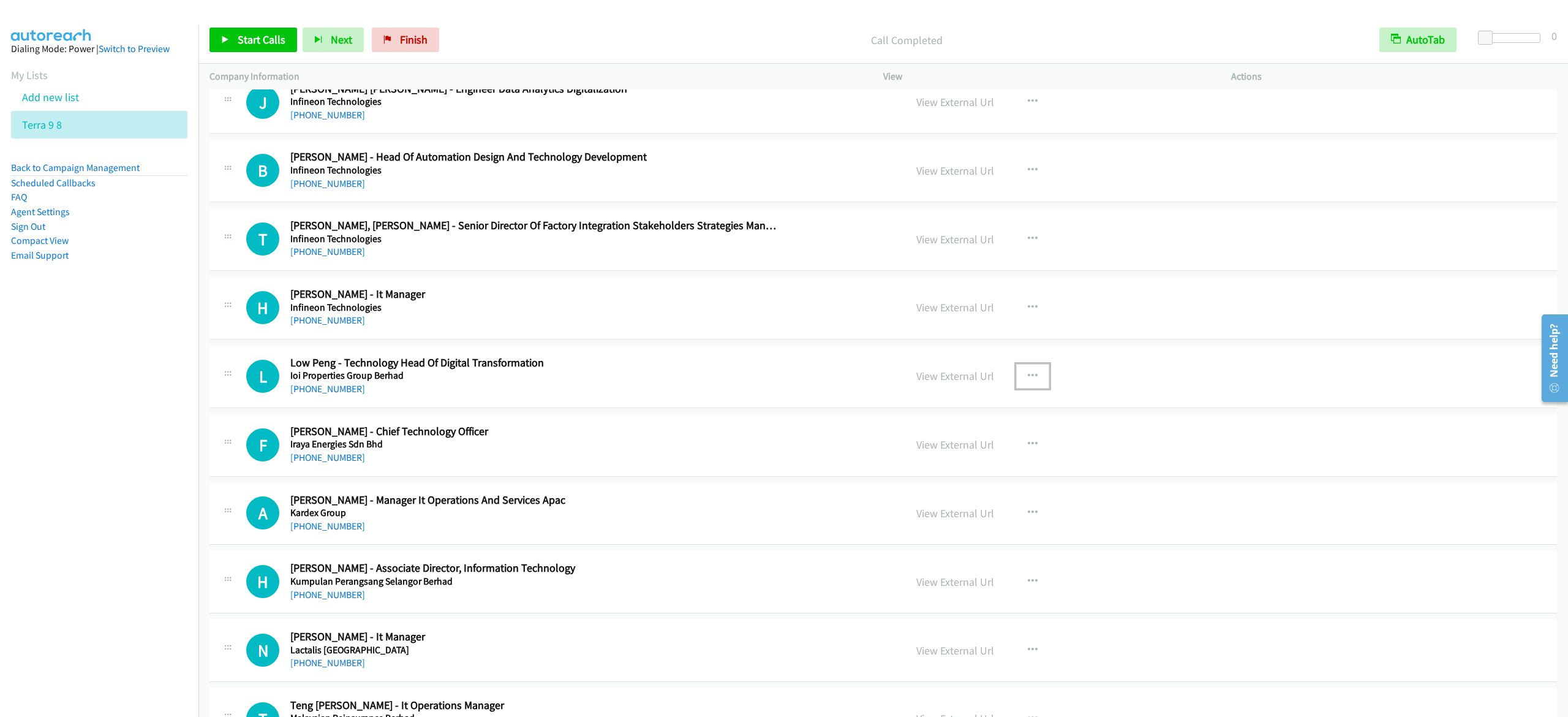
click at [1028, 381] on icon "button" at bounding box center [1033, 376] width 10 height 10
click at [998, 468] on link "Start Calls Here" at bounding box center [967, 456] width 163 height 25
click at [1028, 381] on icon "button" at bounding box center [1033, 376] width 10 height 10
click at [951, 468] on link "Start Calls Here" at bounding box center [967, 456] width 163 height 25
click at [270, 38] on span "Start Calls" at bounding box center [261, 39] width 48 height 14
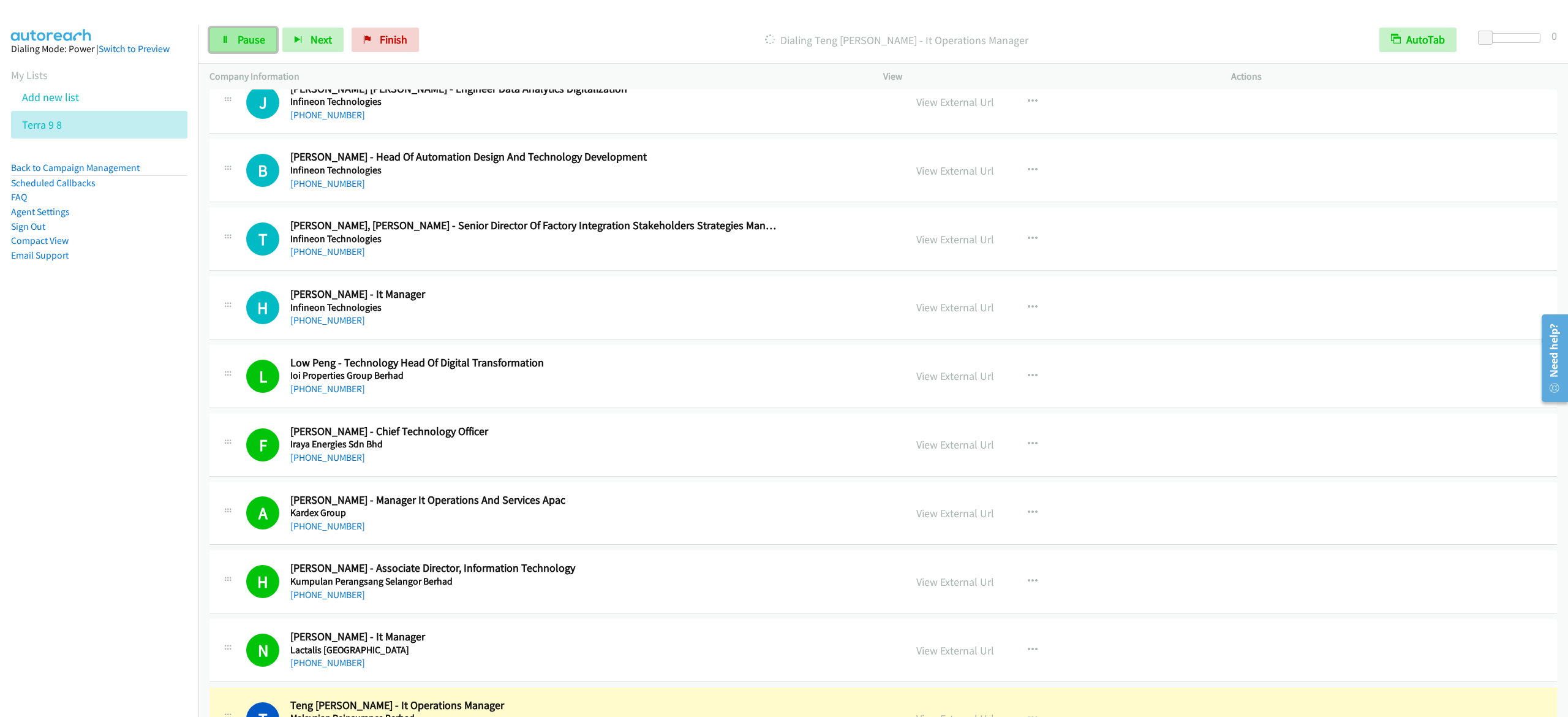
click at [247, 36] on span "Pause" at bounding box center [251, 39] width 27 height 14
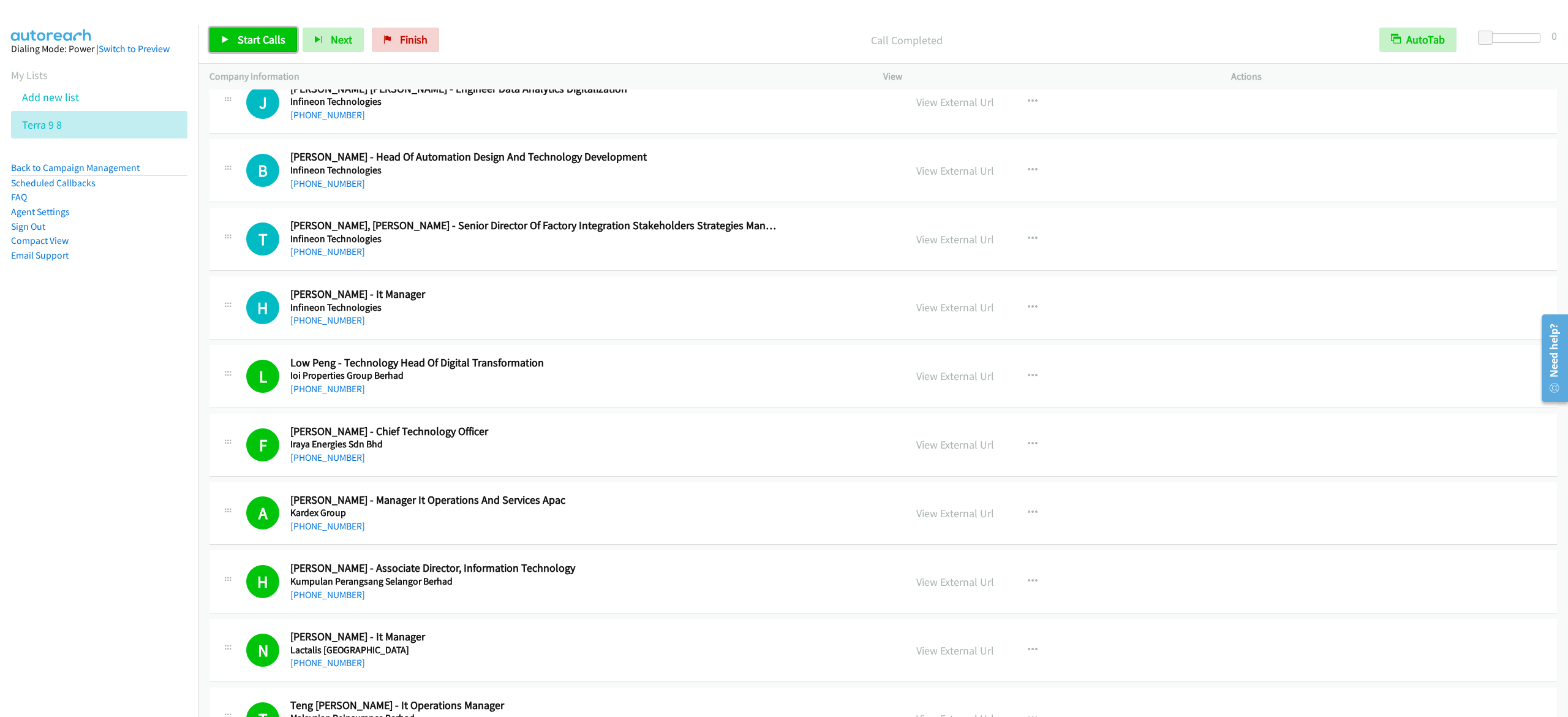
click at [259, 34] on span "Start Calls" at bounding box center [261, 39] width 48 height 14
click at [254, 53] on div "Start Calls Pause Next Finish Dialing Stuart Cross - Chief Operating Officer Au…" at bounding box center [883, 40] width 1370 height 47
click at [254, 41] on span "Pause" at bounding box center [251, 39] width 27 height 14
click at [268, 39] on span "Start Calls" at bounding box center [261, 39] width 48 height 14
click at [266, 43] on link "Pause" at bounding box center [243, 39] width 67 height 25
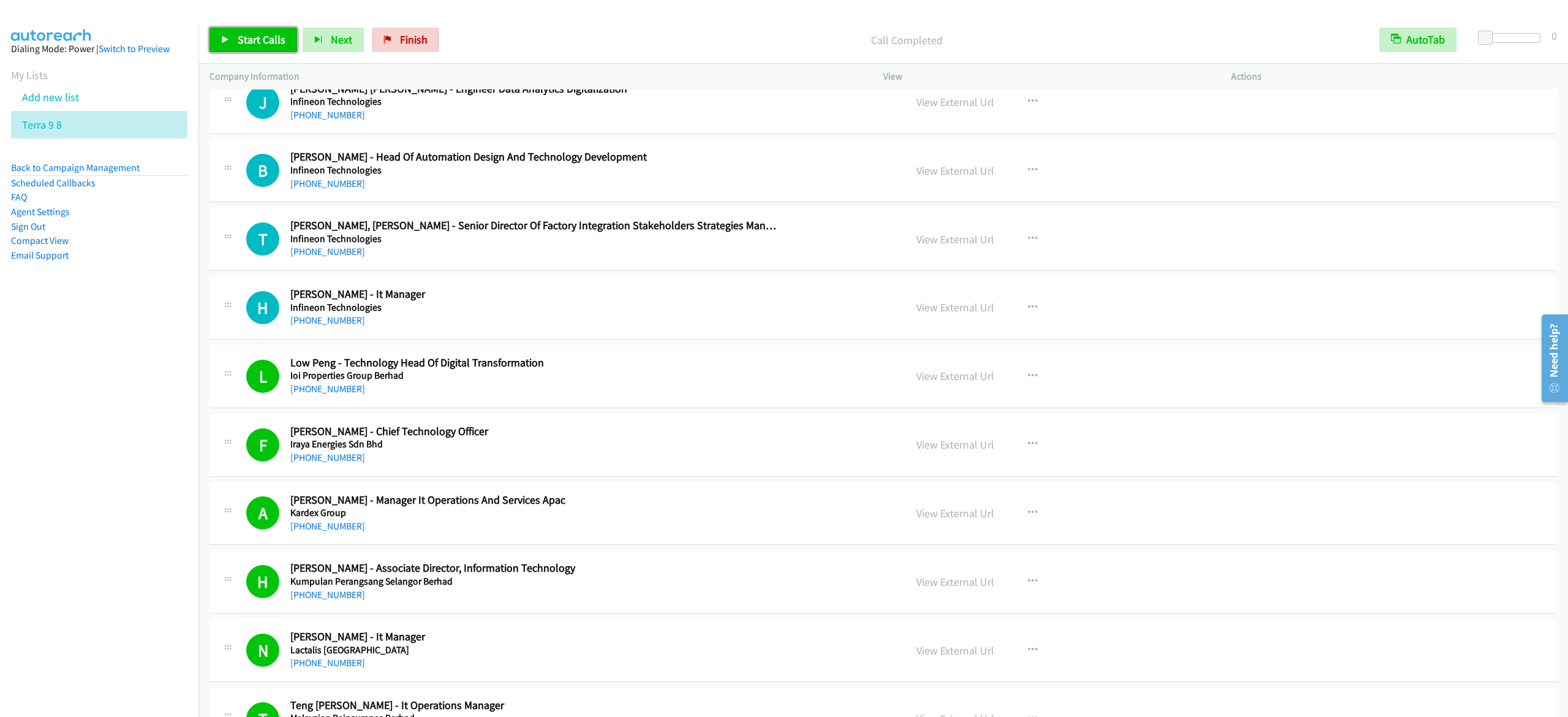
click at [272, 36] on span "Start Calls" at bounding box center [261, 39] width 48 height 14
click at [239, 34] on span "Pause" at bounding box center [251, 39] width 27 height 14
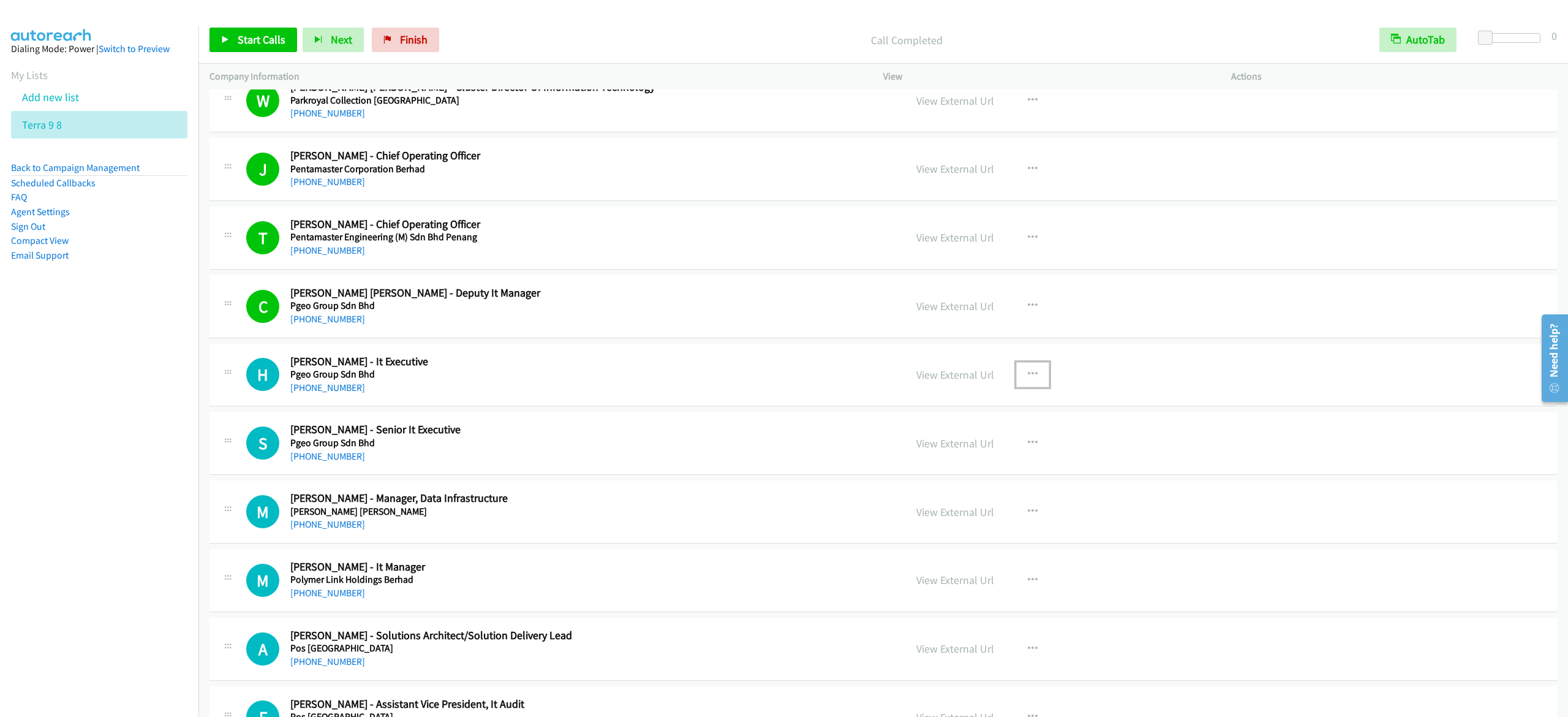
click at [1016, 387] on button "button" at bounding box center [1032, 374] width 33 height 25
drag, startPoint x: 937, startPoint y: 492, endPoint x: 332, endPoint y: 284, distance: 639.8
click at [241, 41] on div at bounding box center [784, 358] width 1568 height 717
click at [256, 38] on span "Start Calls" at bounding box center [261, 39] width 48 height 14
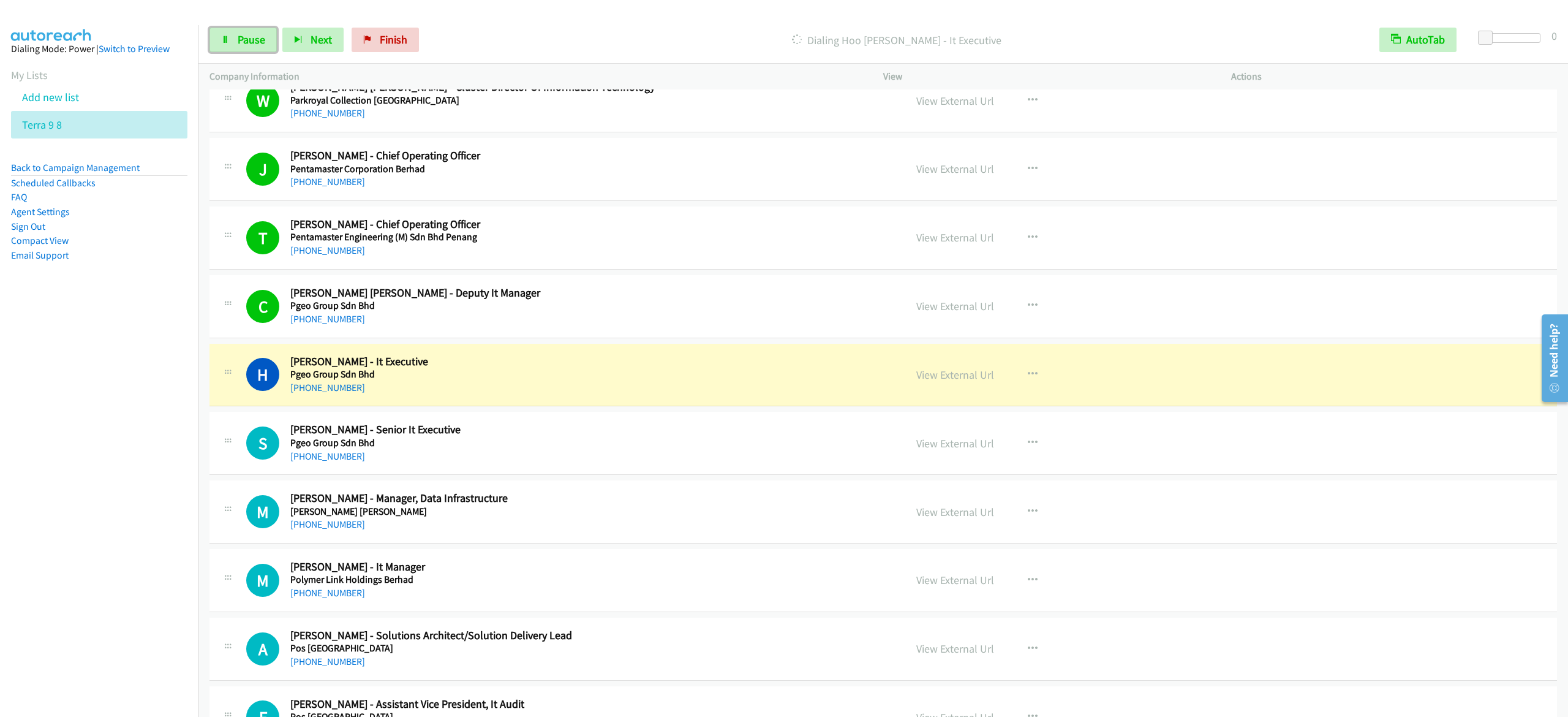
drag, startPoint x: 244, startPoint y: 39, endPoint x: 408, endPoint y: 0, distance: 168.6
click at [244, 39] on span "Pause" at bounding box center [251, 39] width 27 height 14
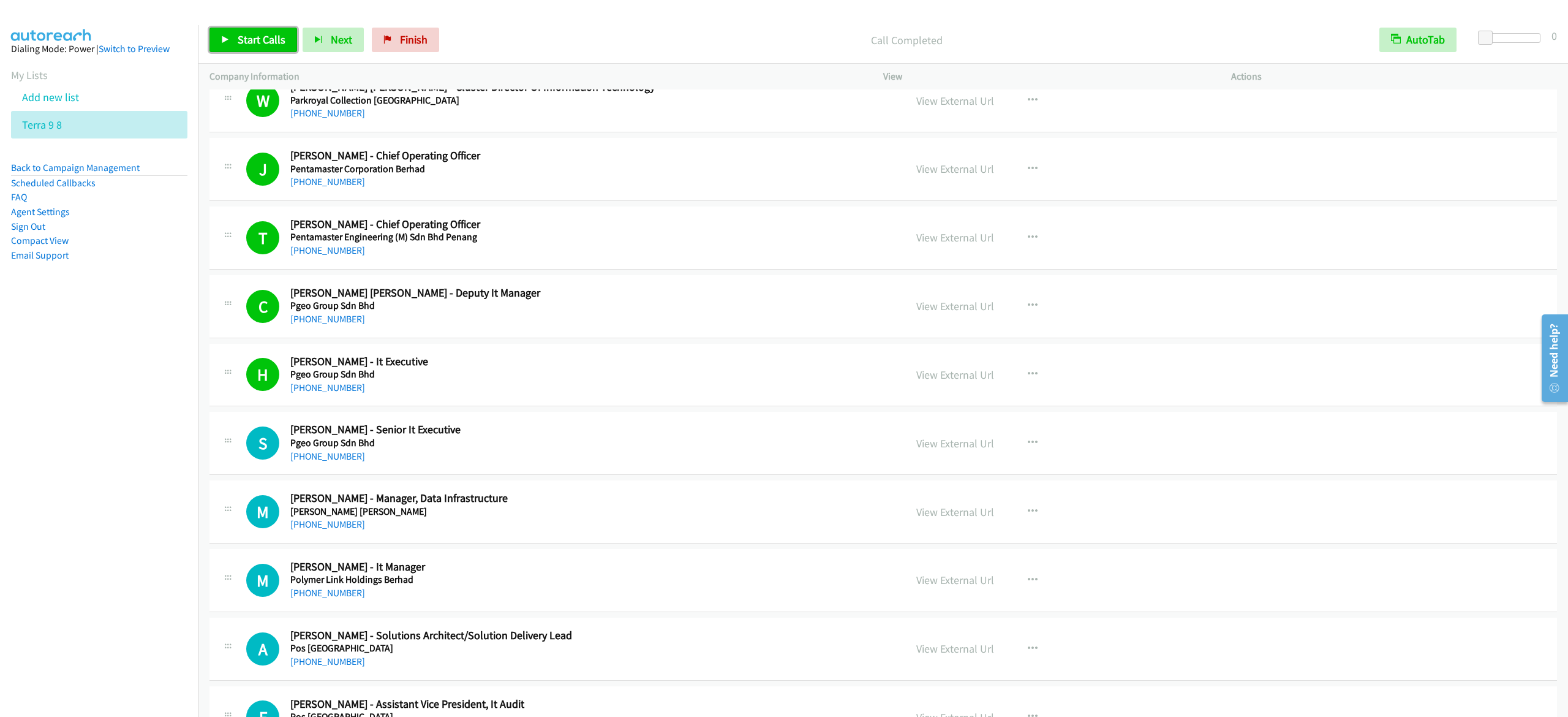
click at [278, 34] on span "Start Calls" at bounding box center [261, 39] width 48 height 14
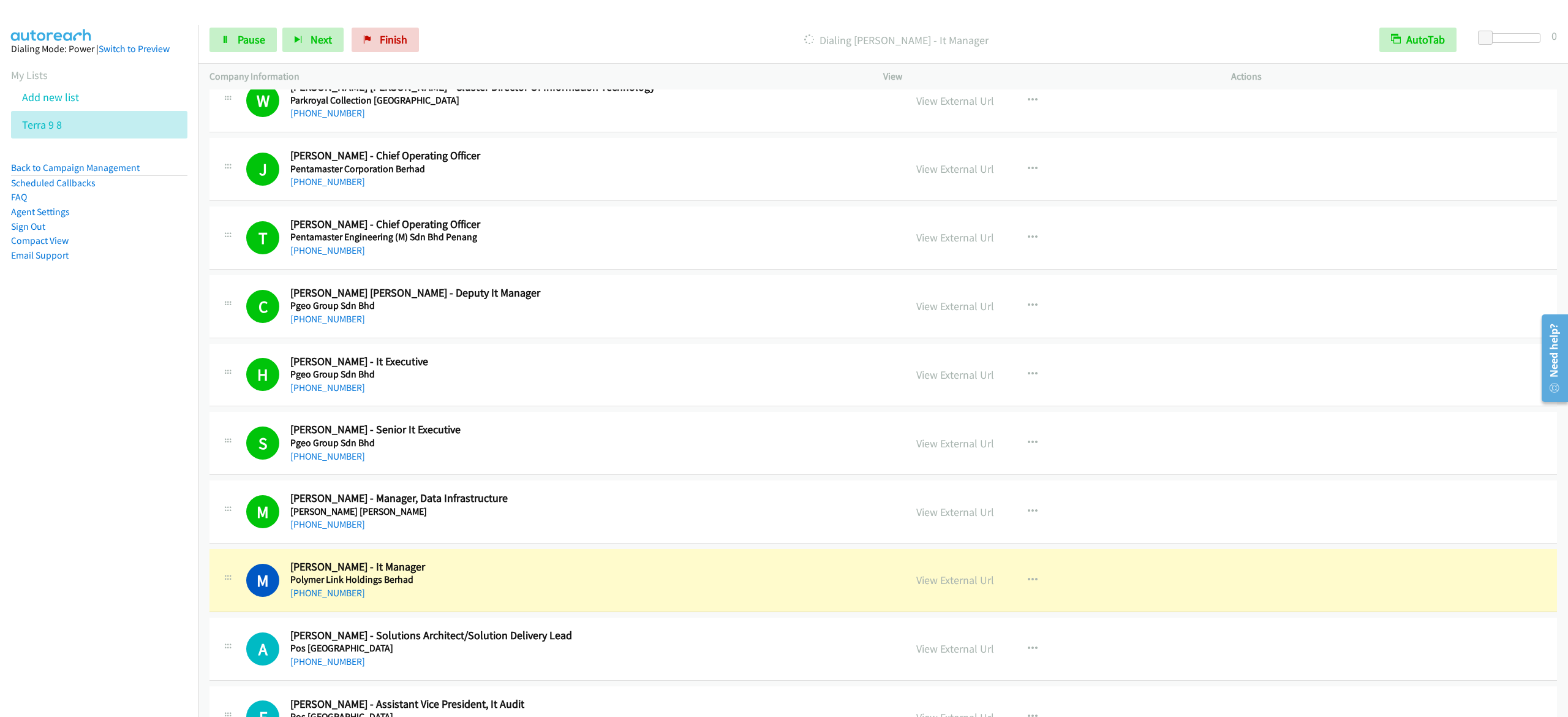
scroll to position [12690, 0]
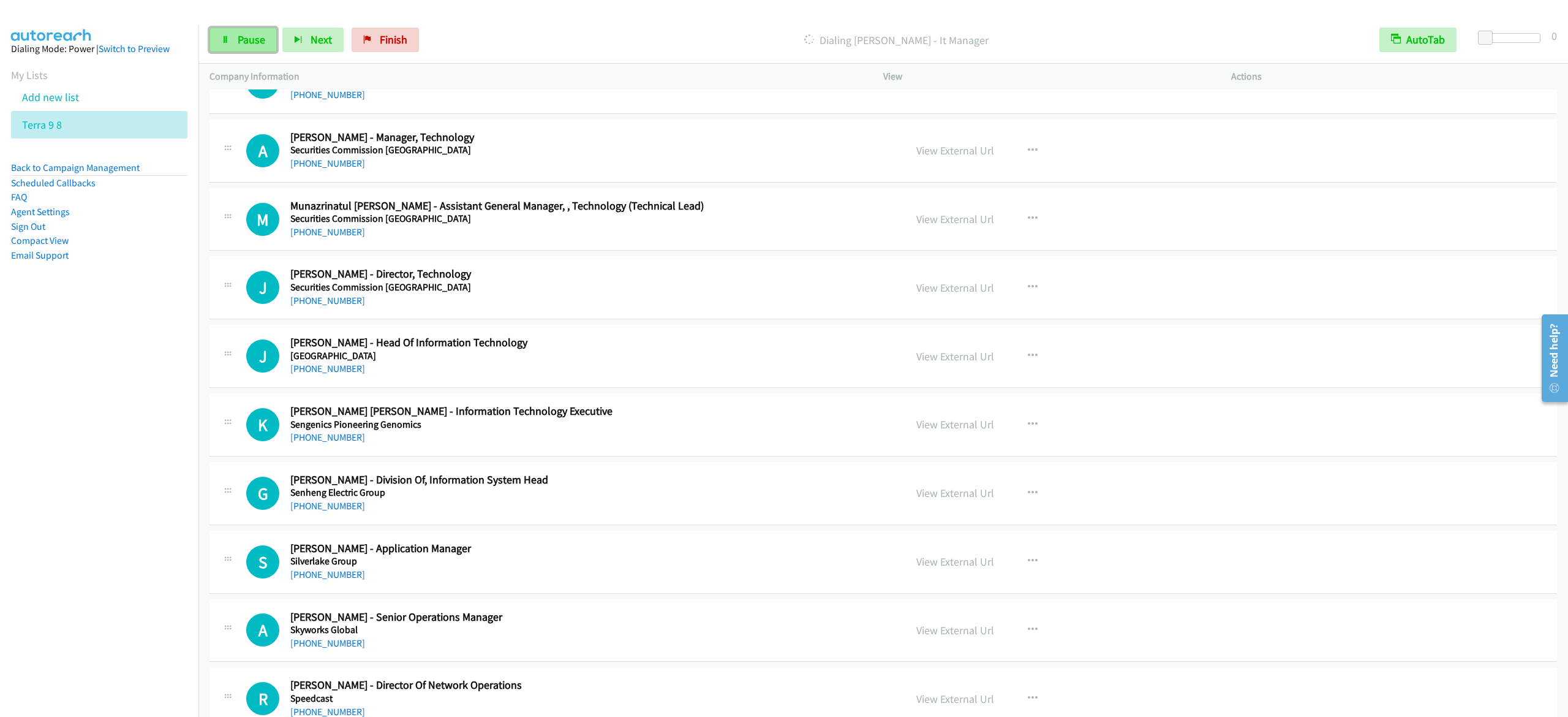
click at [247, 38] on span "Pause" at bounding box center [251, 39] width 27 height 14
click at [259, 43] on span "Start Calls" at bounding box center [261, 39] width 48 height 14
click at [262, 41] on span "Pause" at bounding box center [251, 39] width 27 height 14
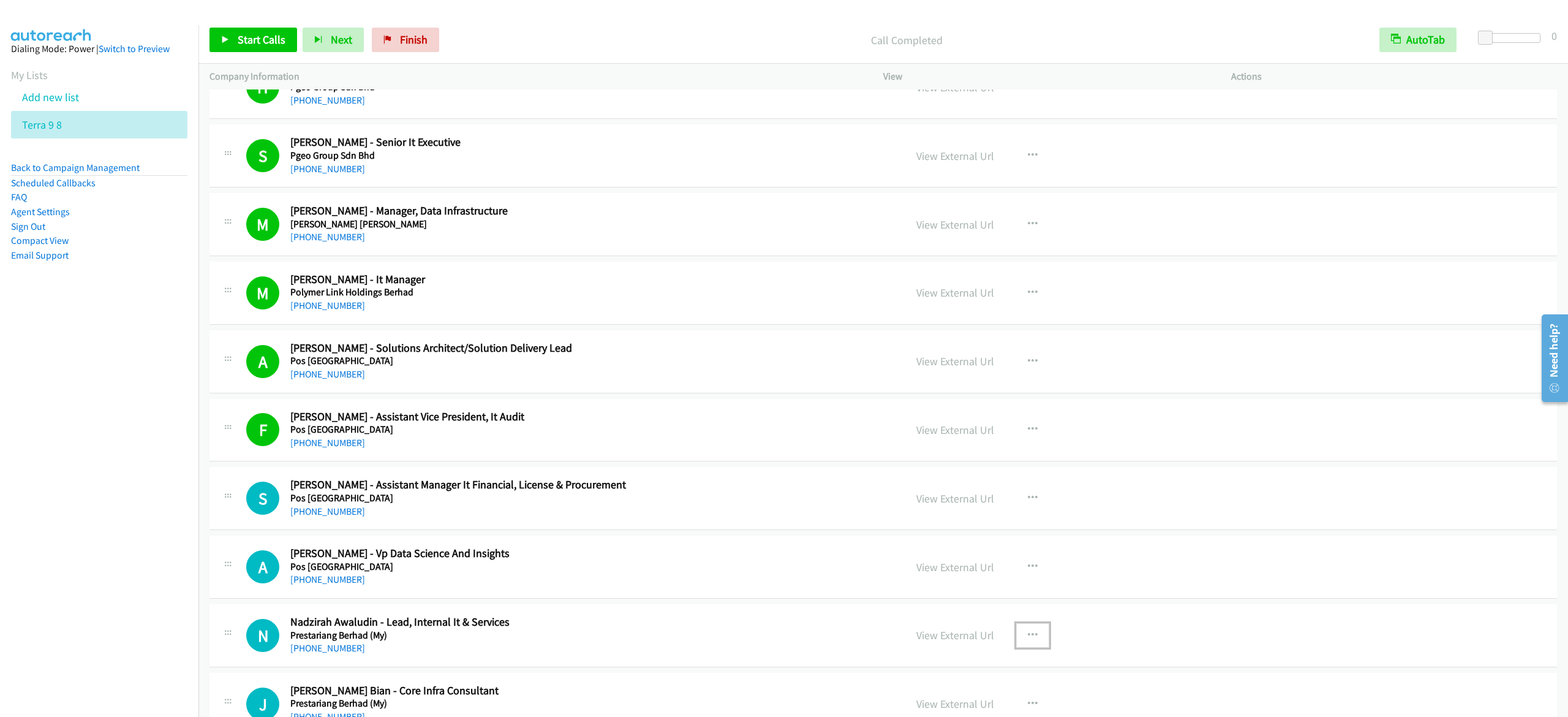
click at [1031, 648] on button "button" at bounding box center [1032, 635] width 33 height 25
click at [1230, 488] on div at bounding box center [784, 358] width 1568 height 717
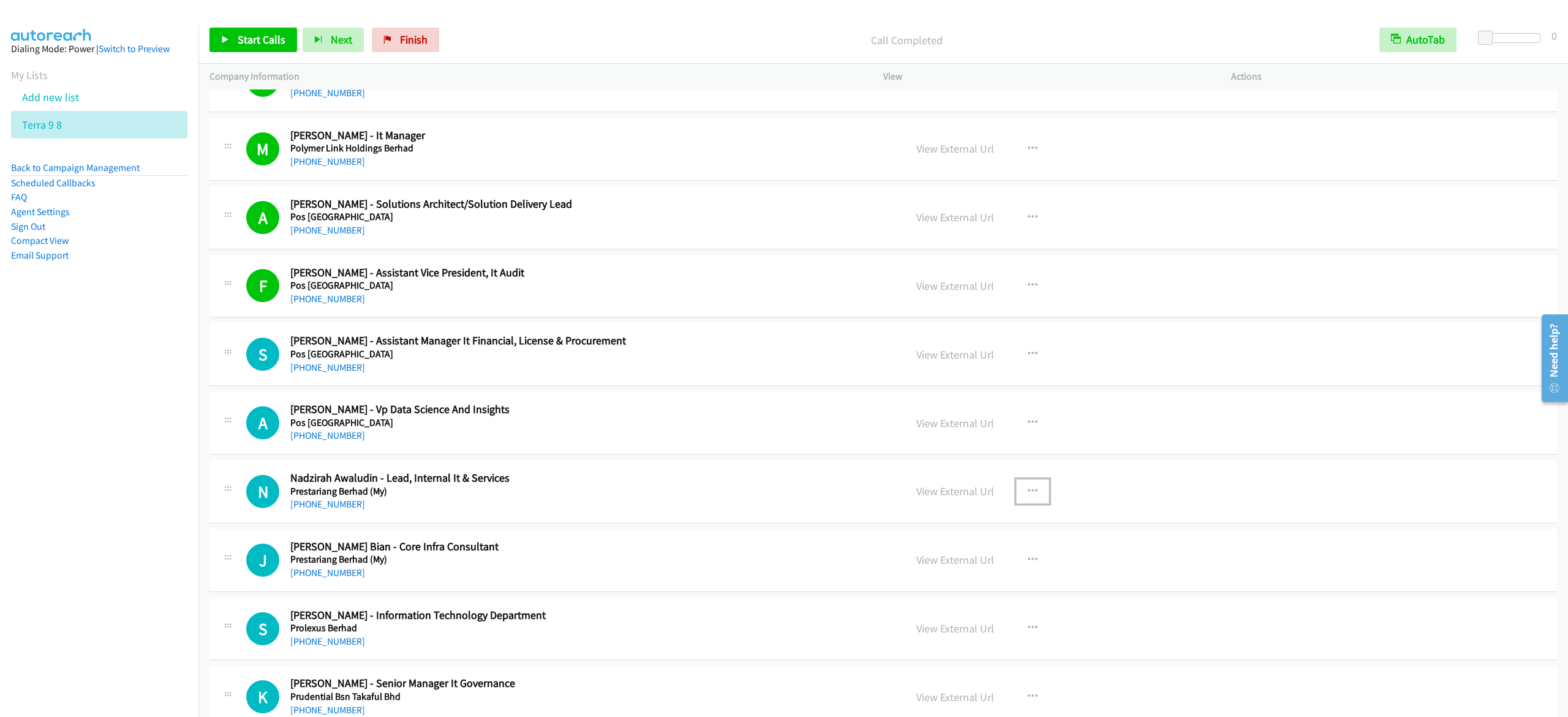
scroll to position [11285, 0]
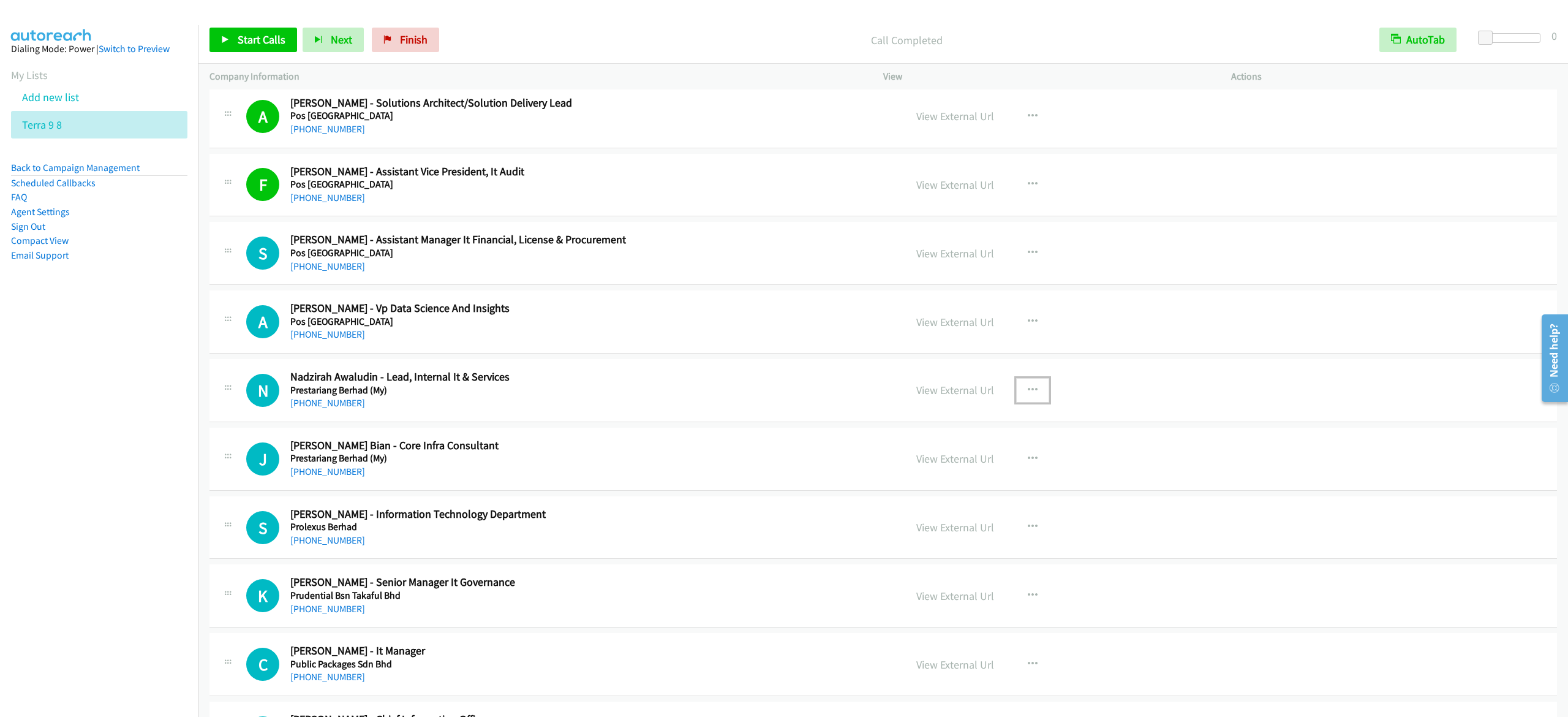
click at [1026, 403] on button "button" at bounding box center [1032, 390] width 33 height 25
click at [969, 483] on link "Start Calls Here" at bounding box center [967, 470] width 163 height 25
click at [254, 41] on span "Start Calls" at bounding box center [261, 39] width 48 height 14
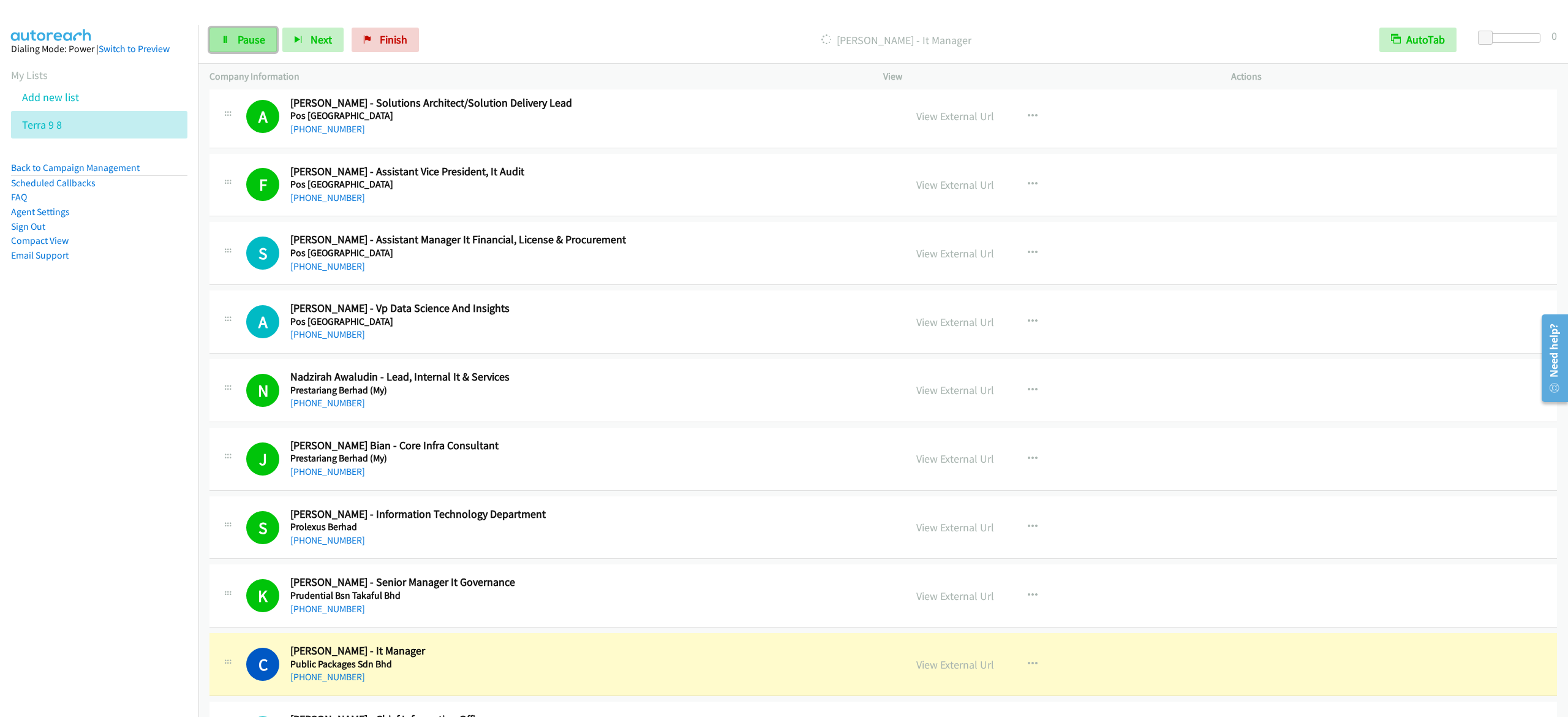
click at [254, 46] on link "Pause" at bounding box center [243, 39] width 67 height 25
click at [831, 122] on div "A Callback Scheduled Adeel Ahmad - Solutions Architect/Solution Delivery Lead P…" at bounding box center [883, 117] width 1347 height 63
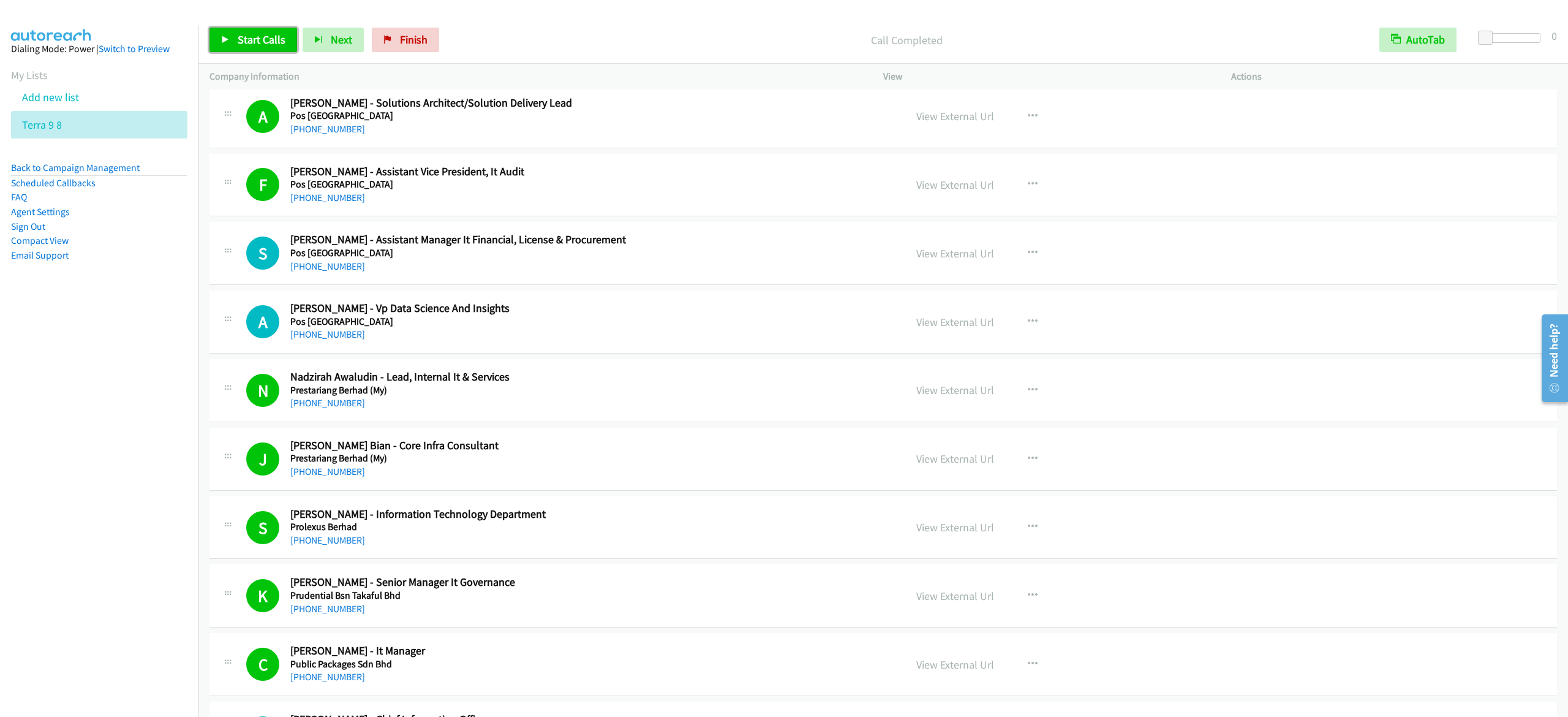
click at [254, 31] on link "Start Calls" at bounding box center [253, 39] width 88 height 25
click at [254, 48] on link "Pause" at bounding box center [243, 39] width 67 height 25
click at [256, 36] on span "Start Calls" at bounding box center [261, 39] width 48 height 14
click at [243, 44] on span "Pause" at bounding box center [251, 39] width 27 height 14
